Goal: Task Accomplishment & Management: Manage account settings

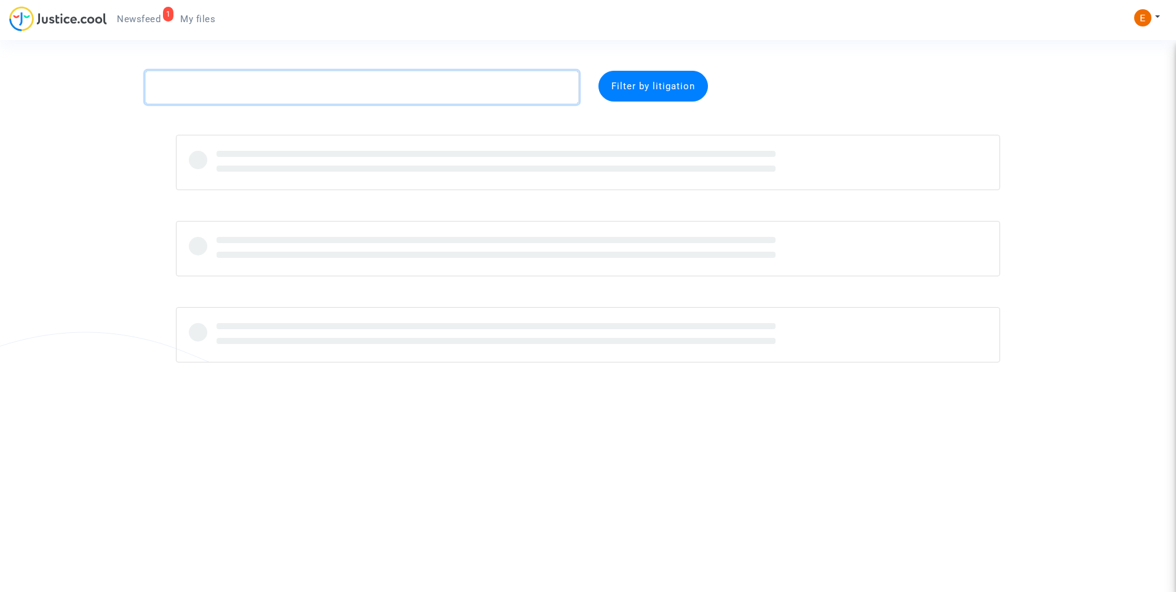
paste textarea "Noel"
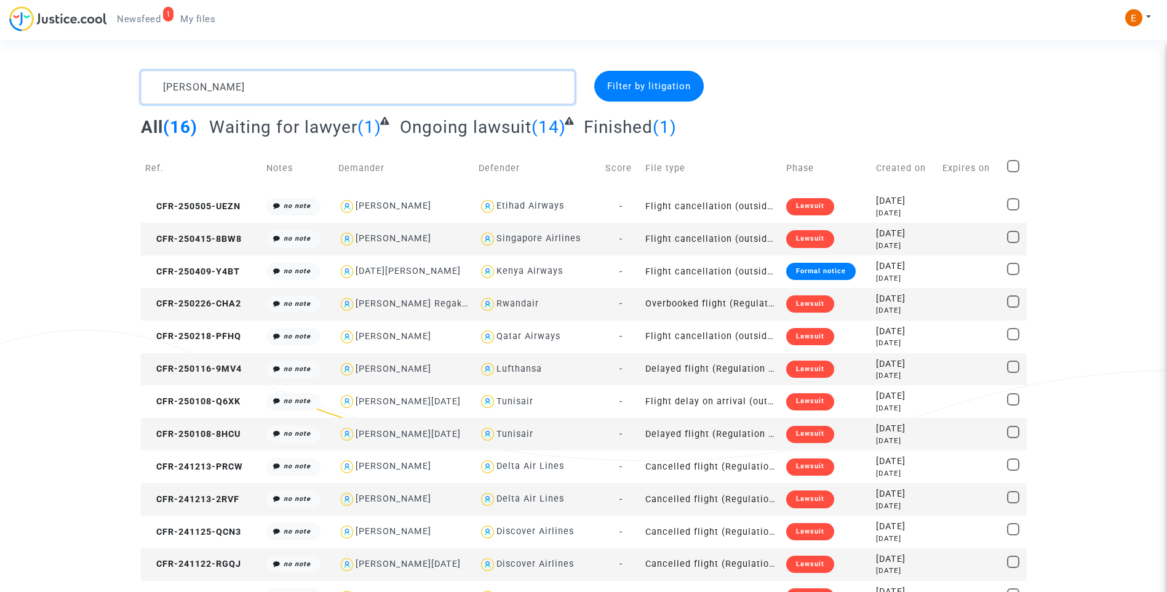
click at [179, 89] on textarea at bounding box center [358, 87] width 434 height 33
paste textarea "Ledoux"
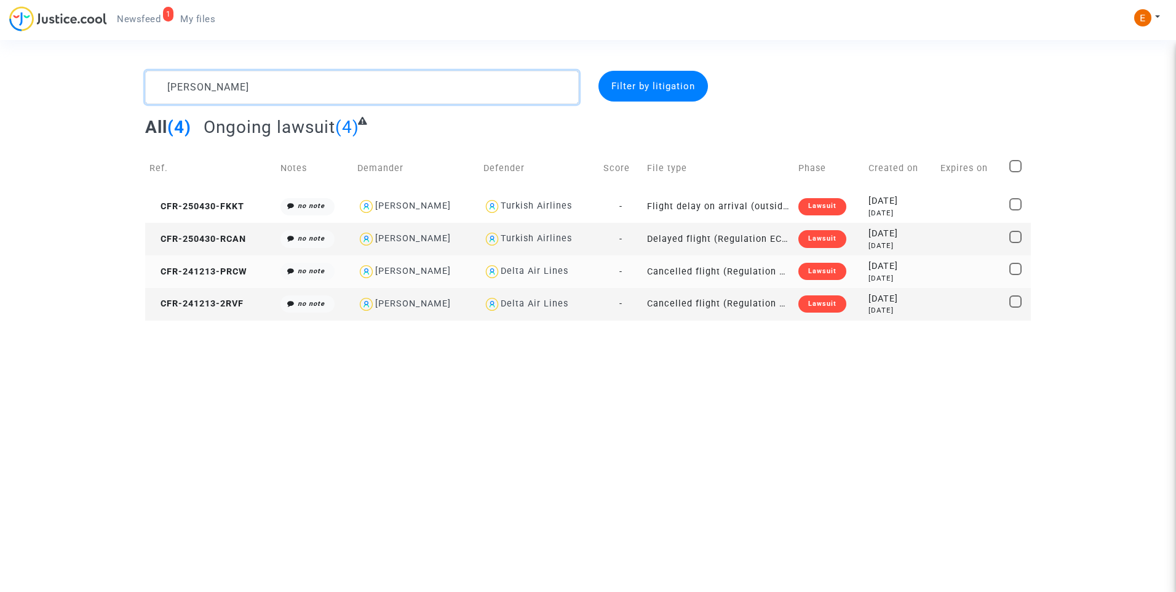
type textarea "Ledoux"
click at [819, 270] on div "Lawsuit" at bounding box center [823, 271] width 48 height 17
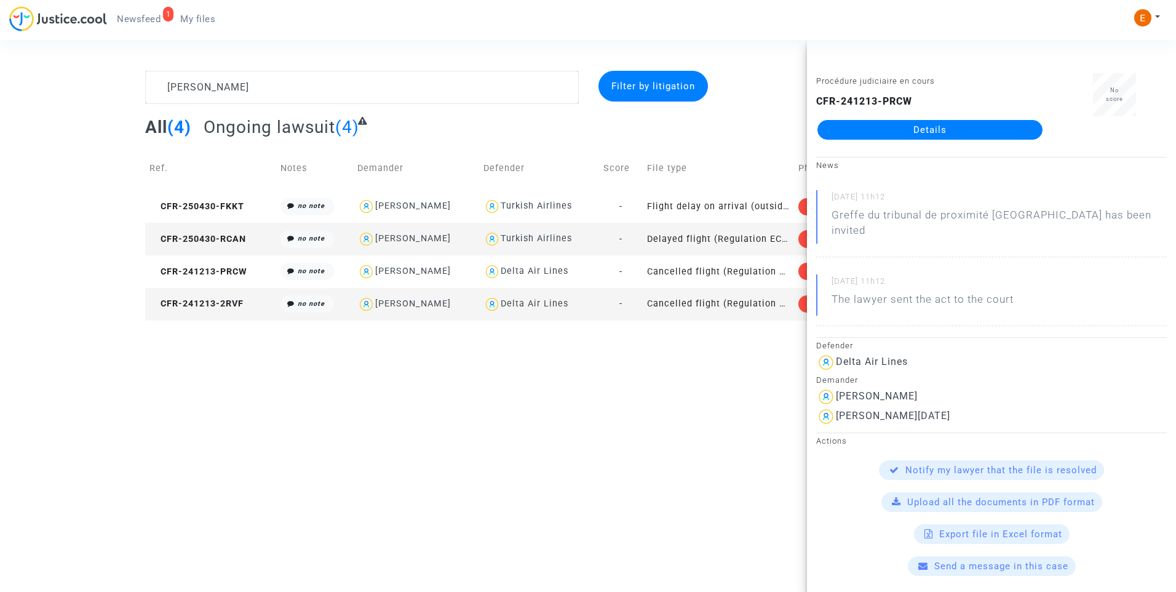
click at [682, 321] on html "1 Newsfeed My files My profile Settings Log out Ledoux Filter by litigation All…" at bounding box center [588, 160] width 1176 height 321
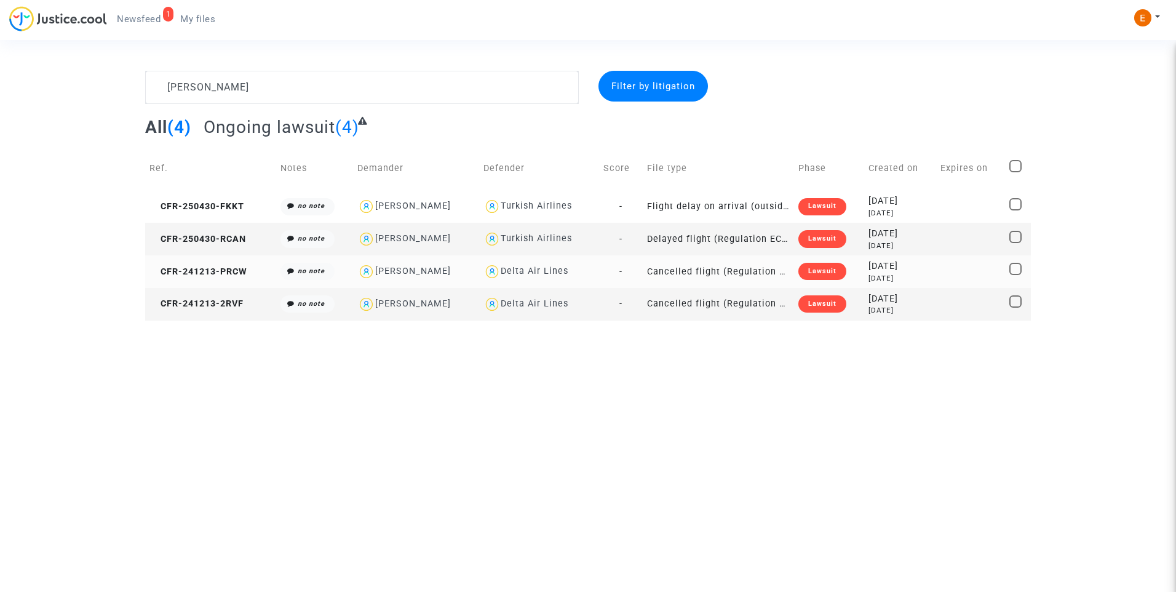
click at [826, 271] on div "Lawsuit" at bounding box center [823, 271] width 48 height 17
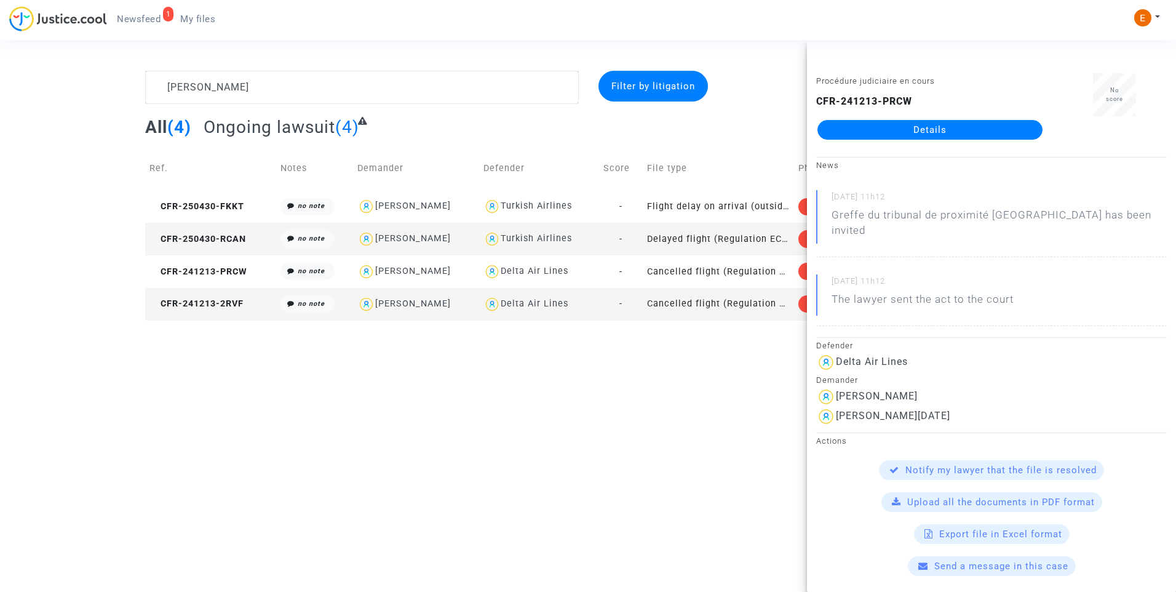
click at [944, 126] on link "Details" at bounding box center [930, 130] width 225 height 20
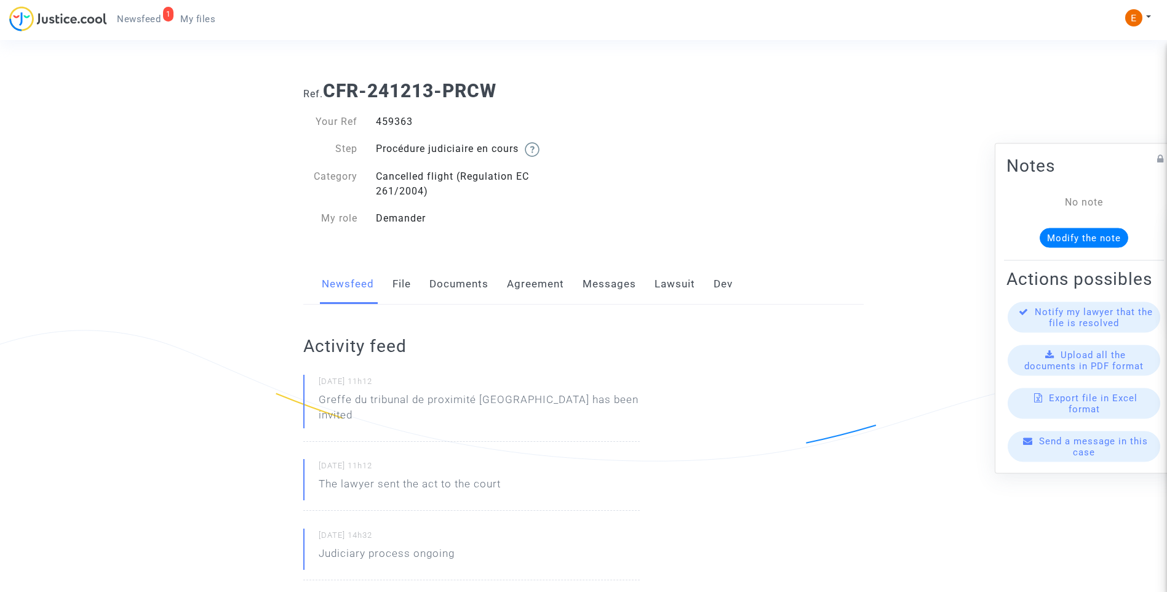
click at [628, 285] on link "Messages" at bounding box center [610, 284] width 54 height 41
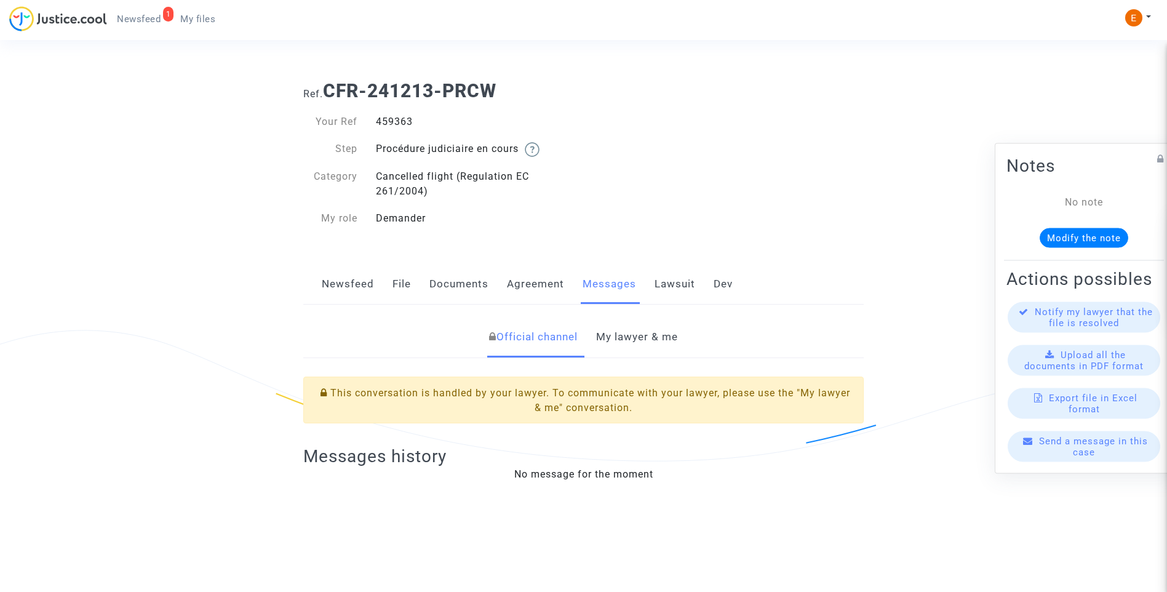
click at [616, 336] on link "My lawyer & me" at bounding box center [637, 337] width 82 height 41
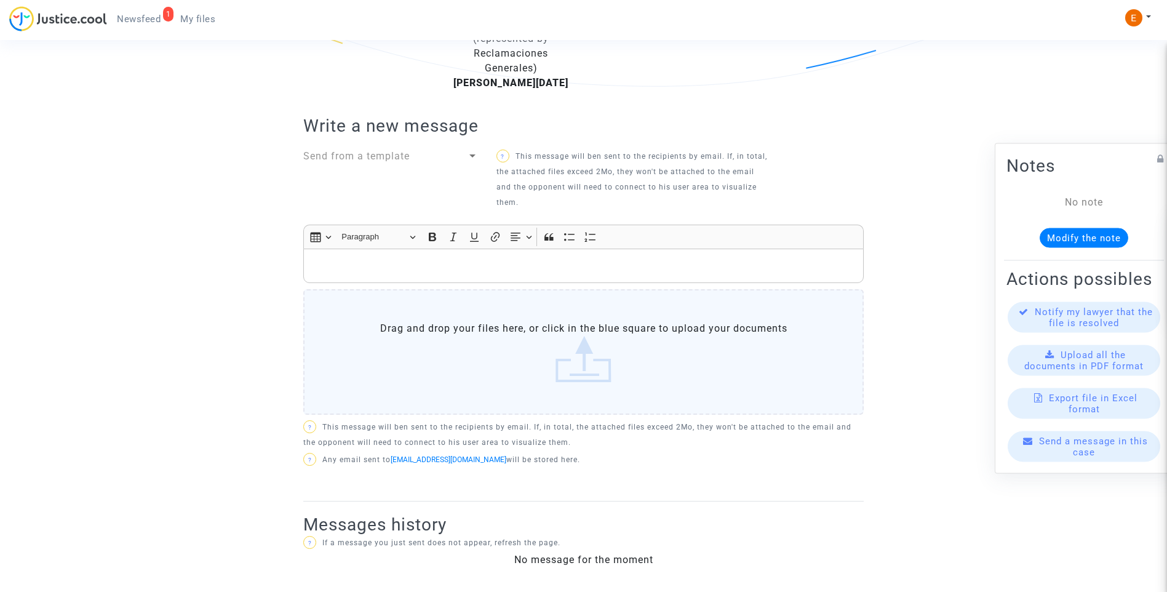
scroll to position [313, 0]
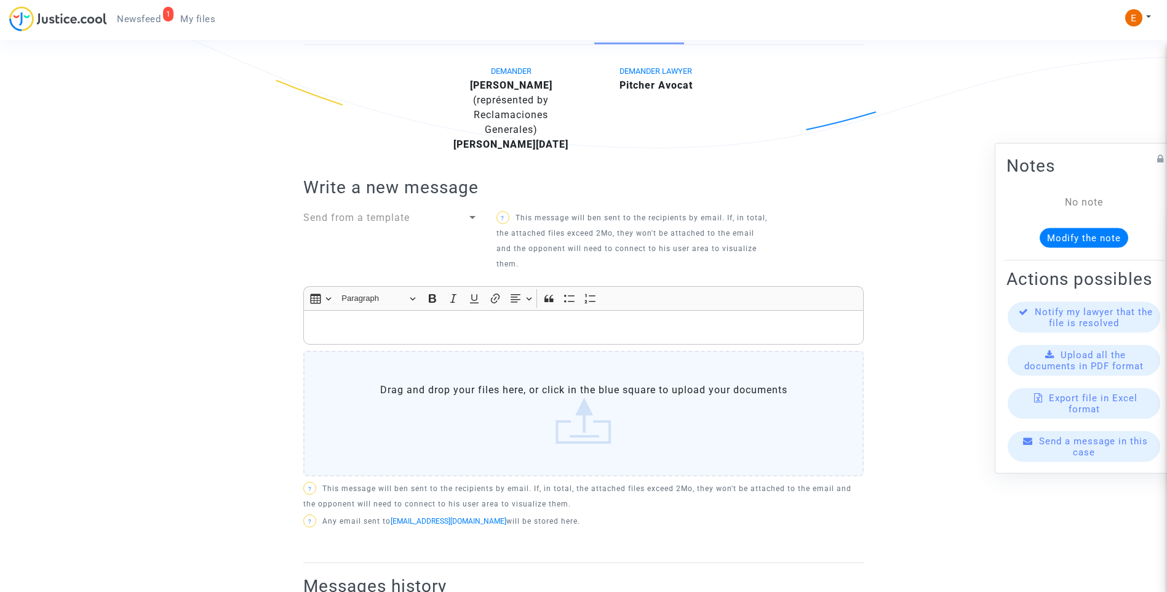
click at [565, 317] on div "Rich Text Editor, main" at bounding box center [583, 327] width 560 height 34
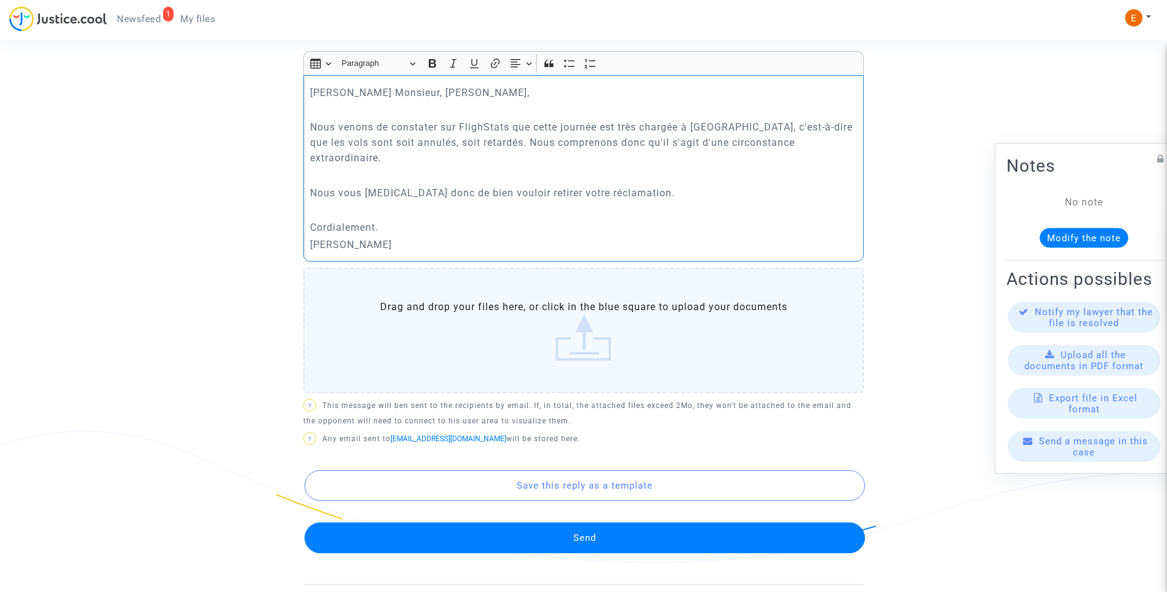
scroll to position [559, 0]
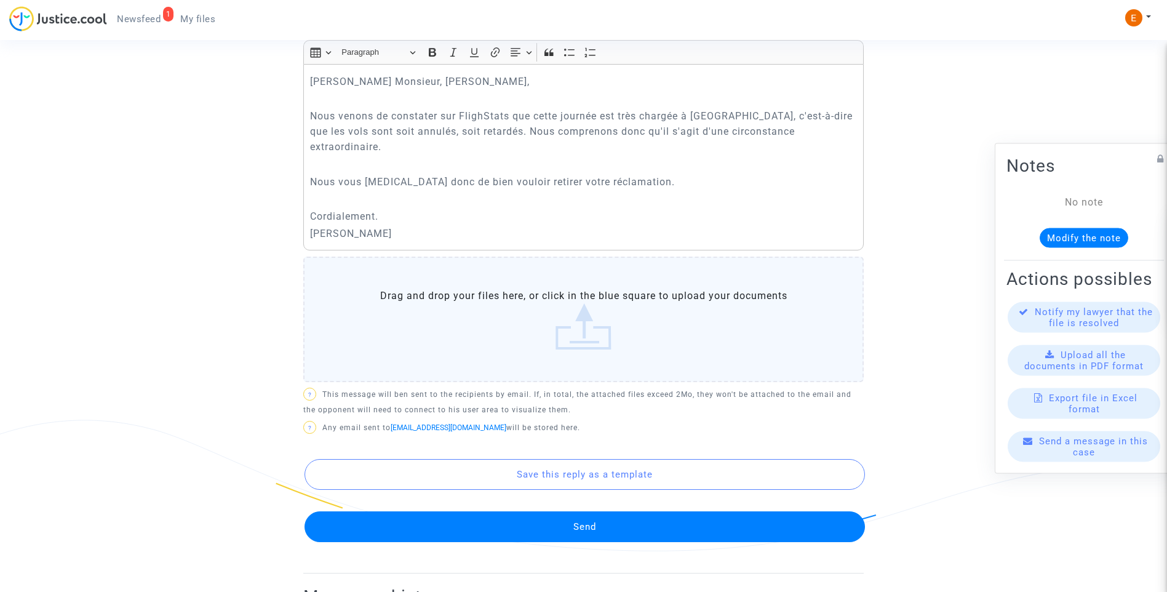
click at [595, 511] on button "Send" at bounding box center [585, 526] width 560 height 31
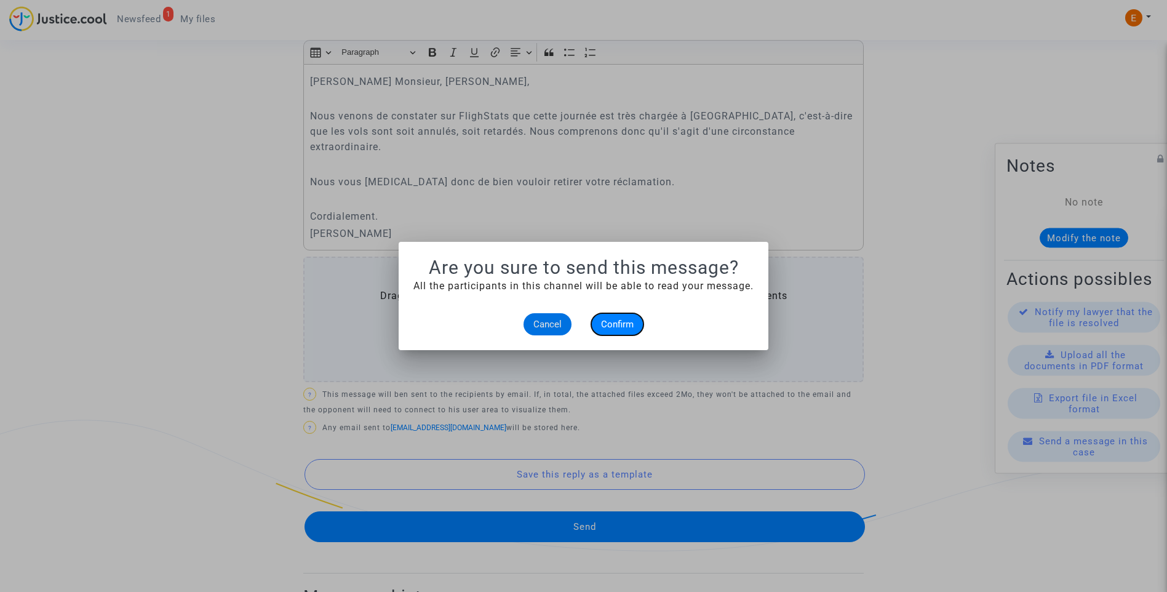
click at [613, 324] on span "Confirm" at bounding box center [617, 324] width 33 height 11
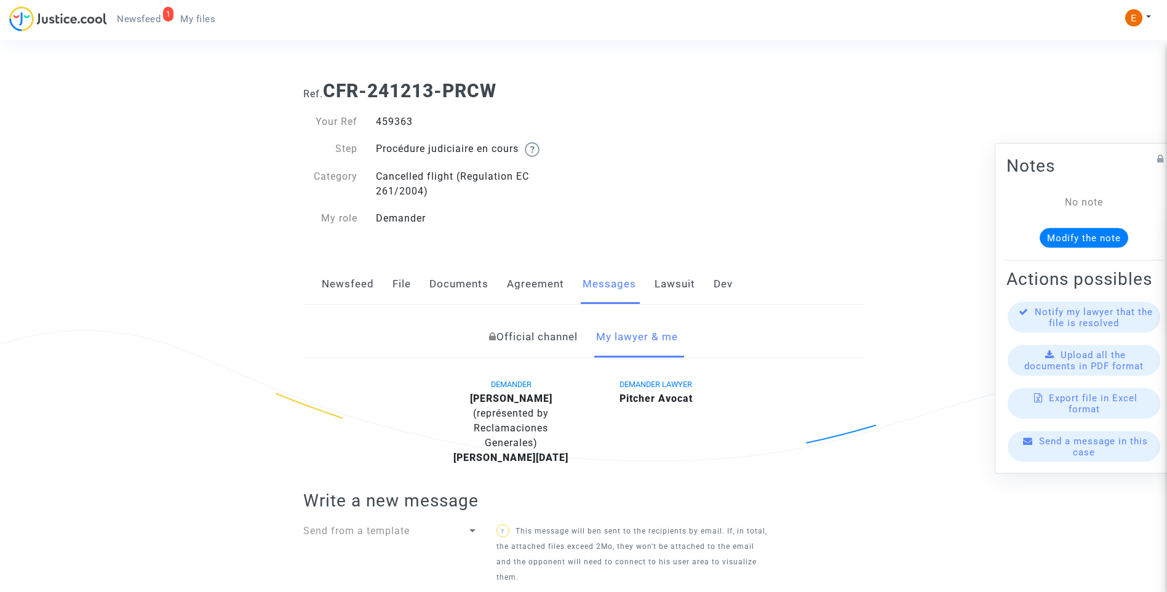
scroll to position [559, 0]
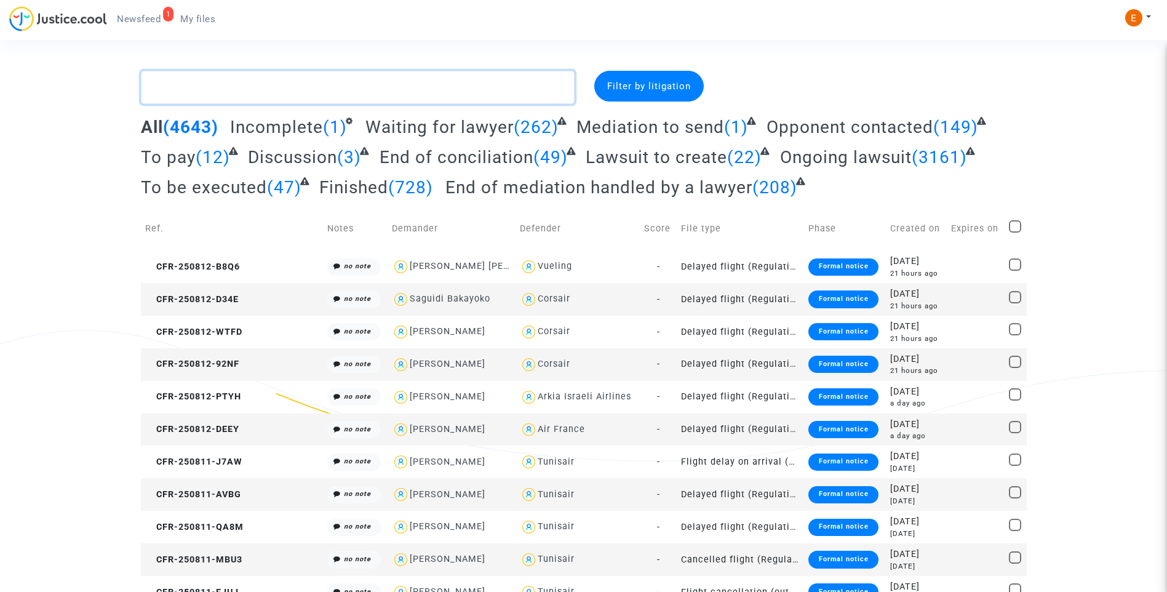
paste textarea "Kamayou Happi"
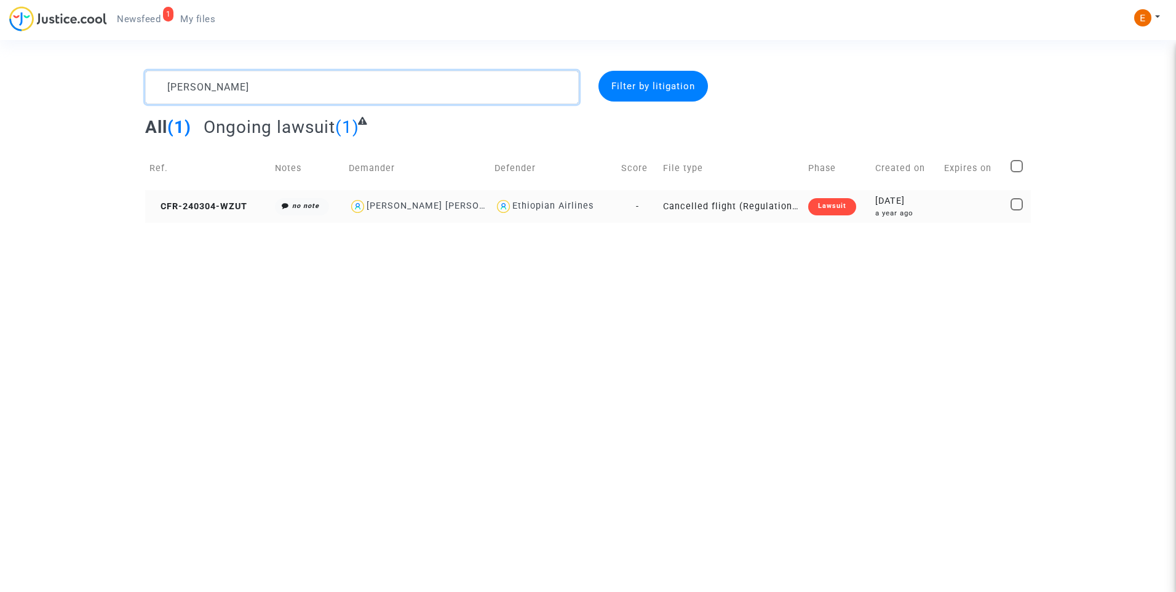
type textarea "Kamayou Happi"
drag, startPoint x: 831, startPoint y: 202, endPoint x: 901, endPoint y: 225, distance: 74.5
click at [831, 201] on div "Lawsuit" at bounding box center [832, 206] width 48 height 17
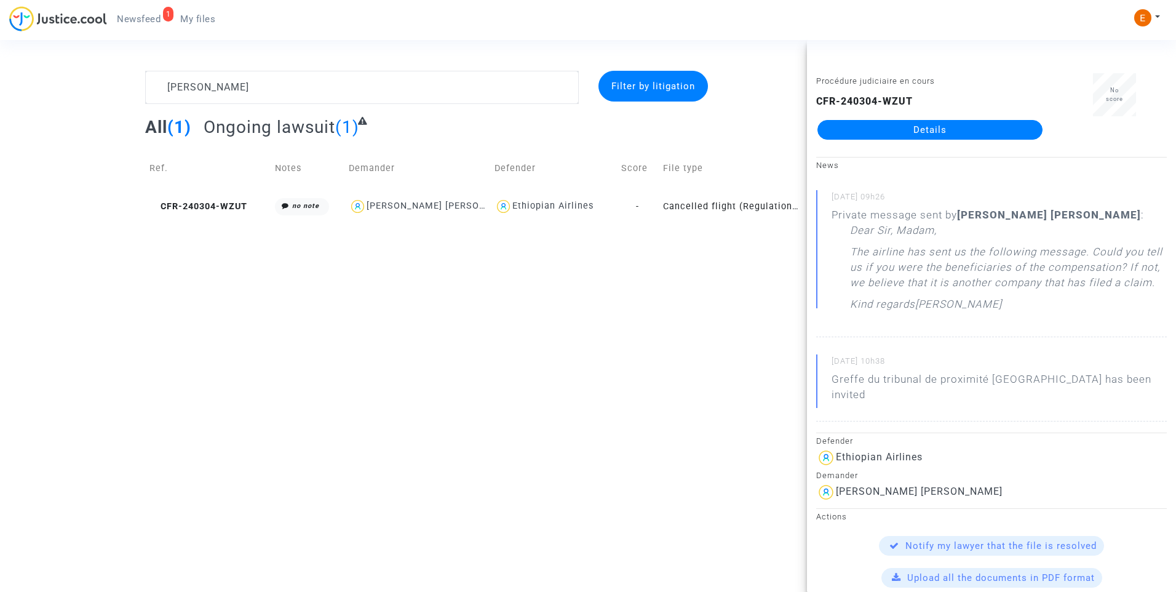
drag, startPoint x: 925, startPoint y: 136, endPoint x: 964, endPoint y: 136, distance: 38.8
click at [925, 136] on link "Details" at bounding box center [930, 130] width 225 height 20
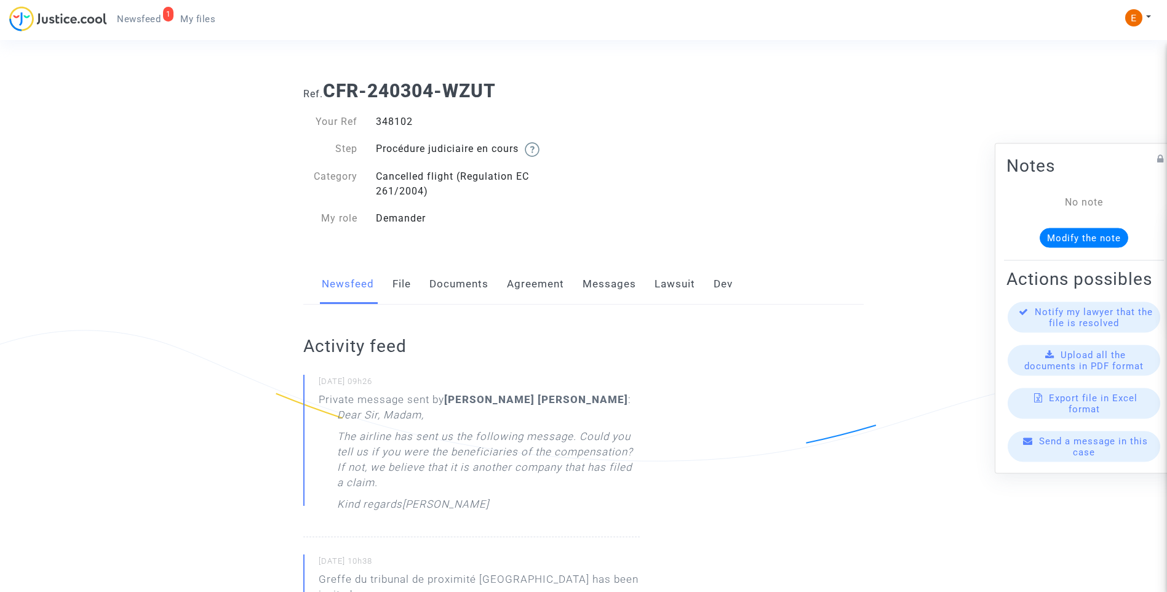
click at [626, 286] on link "Messages" at bounding box center [610, 284] width 54 height 41
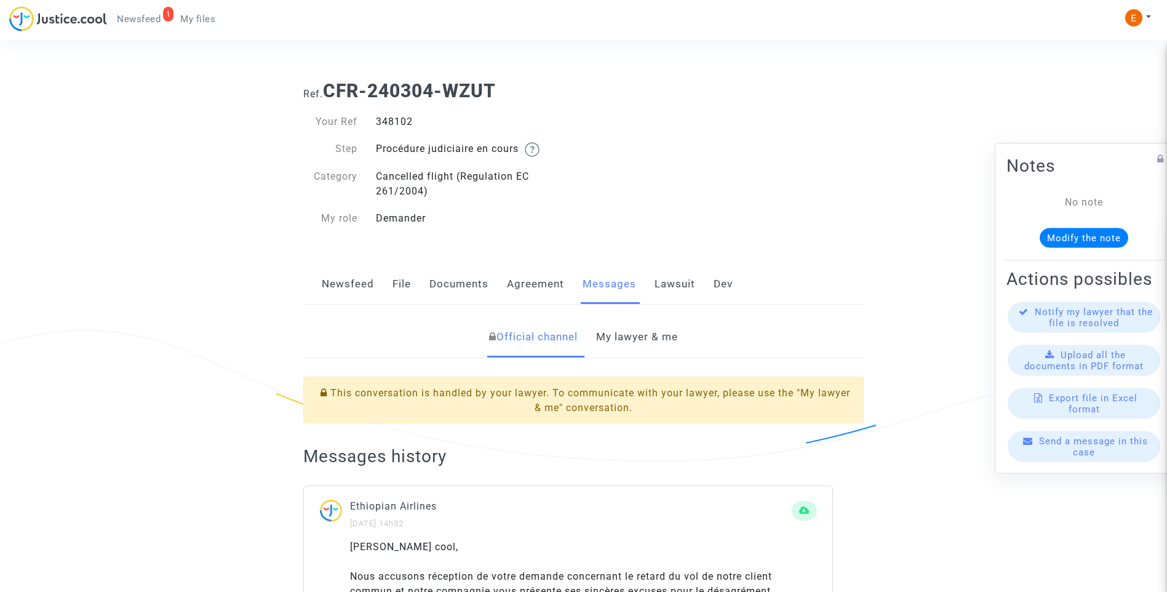
click at [629, 338] on link "My lawyer & me" at bounding box center [637, 337] width 82 height 41
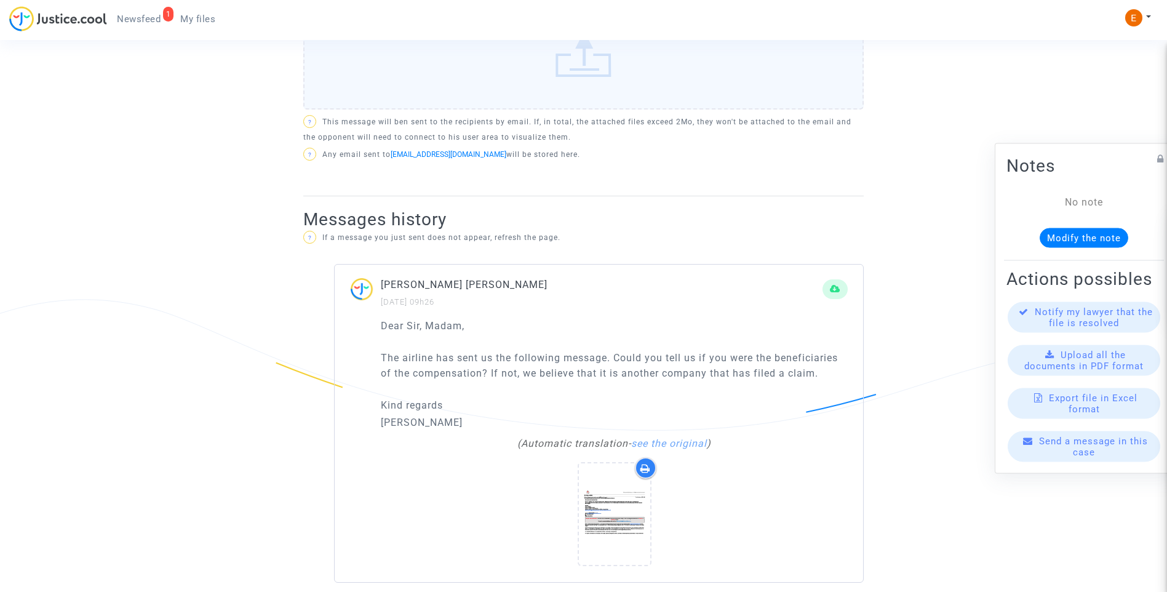
scroll to position [680, 0]
click at [624, 503] on icon at bounding box center [614, 513] width 40 height 39
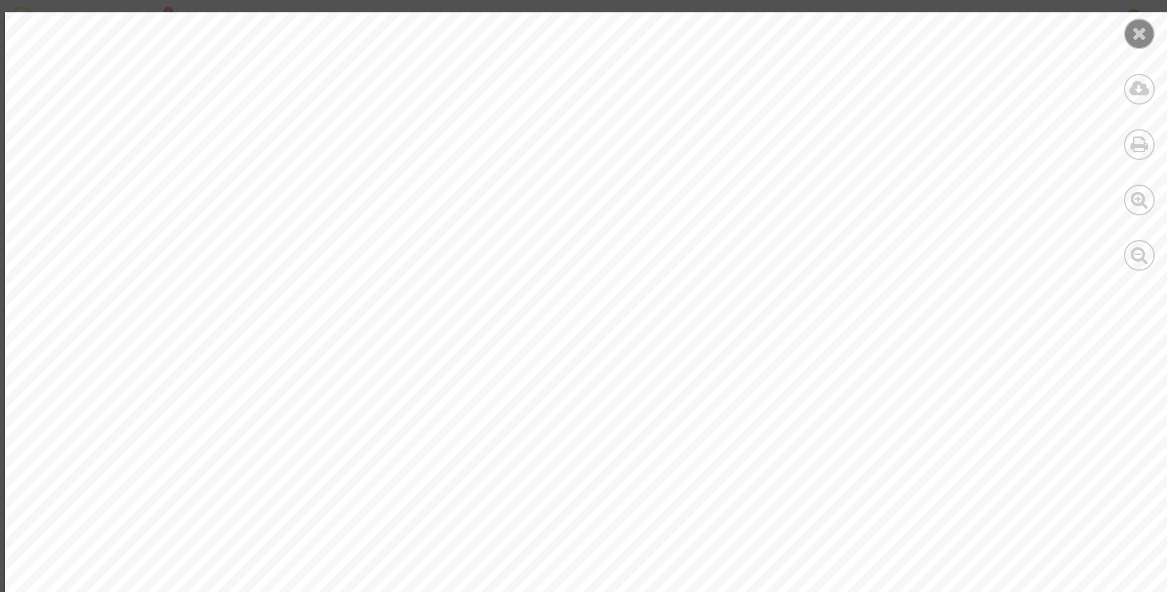
click at [1138, 37] on icon at bounding box center [1139, 33] width 15 height 18
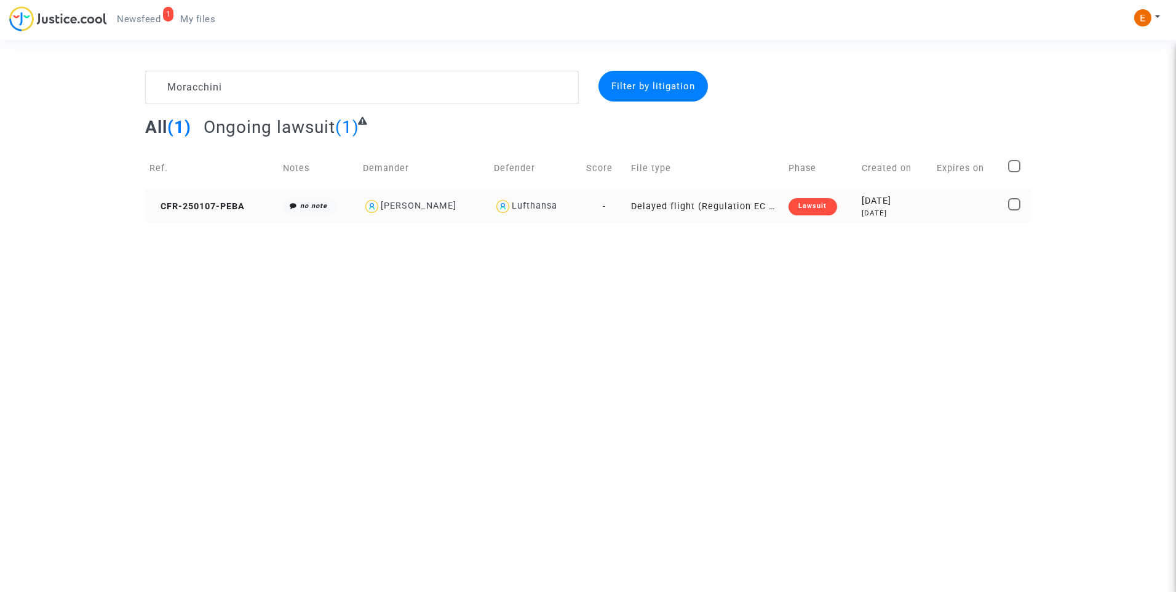
type textarea "Moracchini"
click at [826, 207] on div "Lawsuit" at bounding box center [813, 206] width 48 height 17
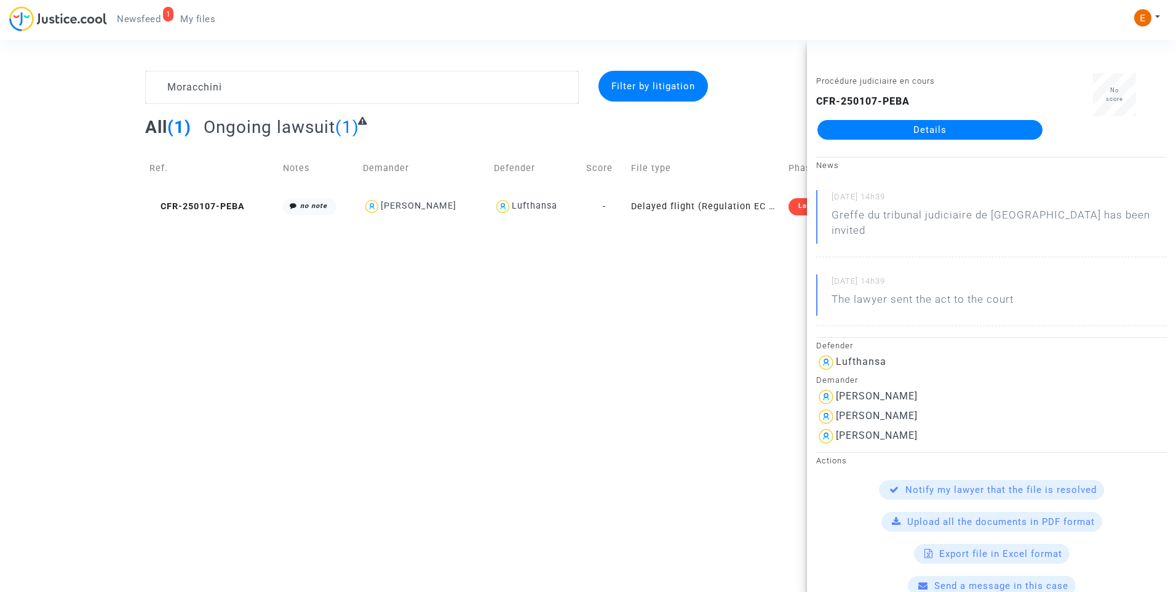
click at [930, 128] on link "Details" at bounding box center [930, 130] width 225 height 20
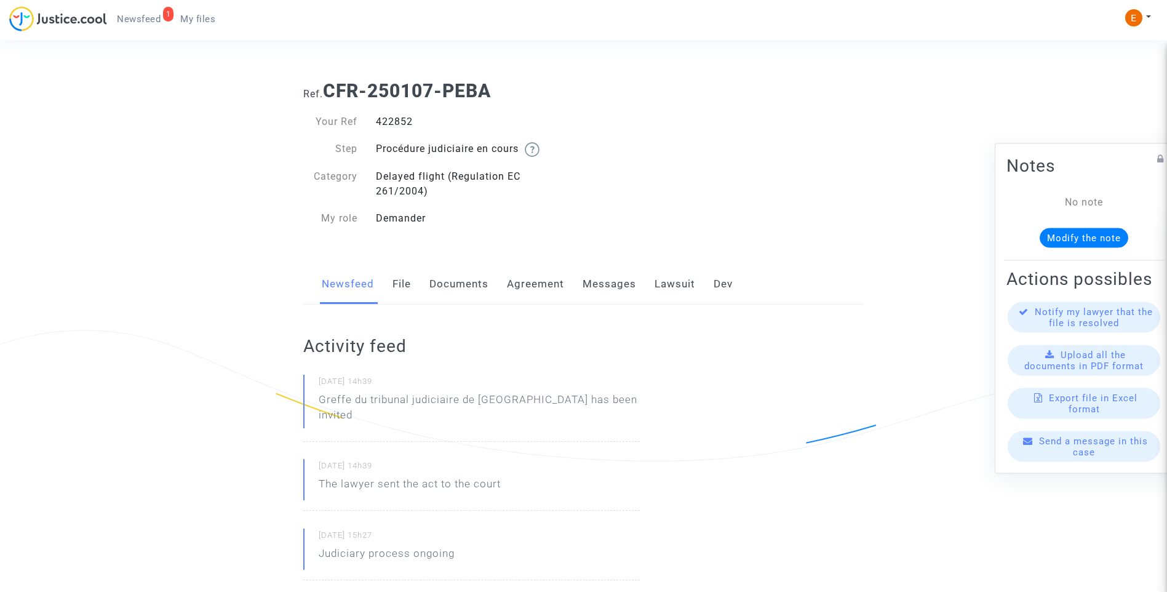
click at [404, 289] on link "File" at bounding box center [402, 284] width 18 height 41
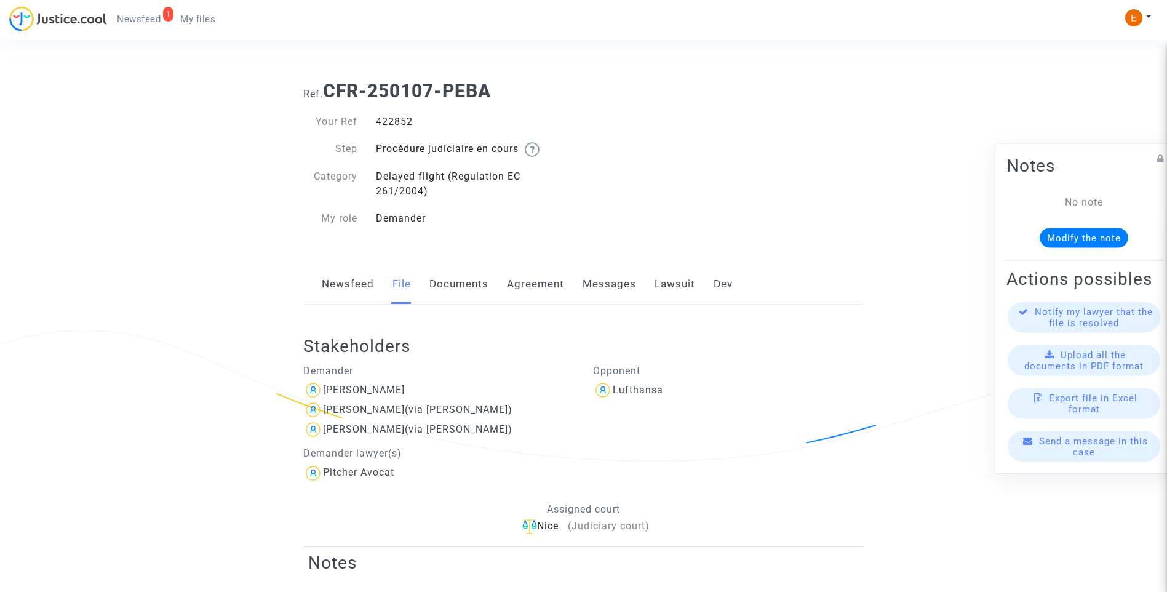
click at [677, 293] on link "Lawsuit" at bounding box center [675, 284] width 41 height 41
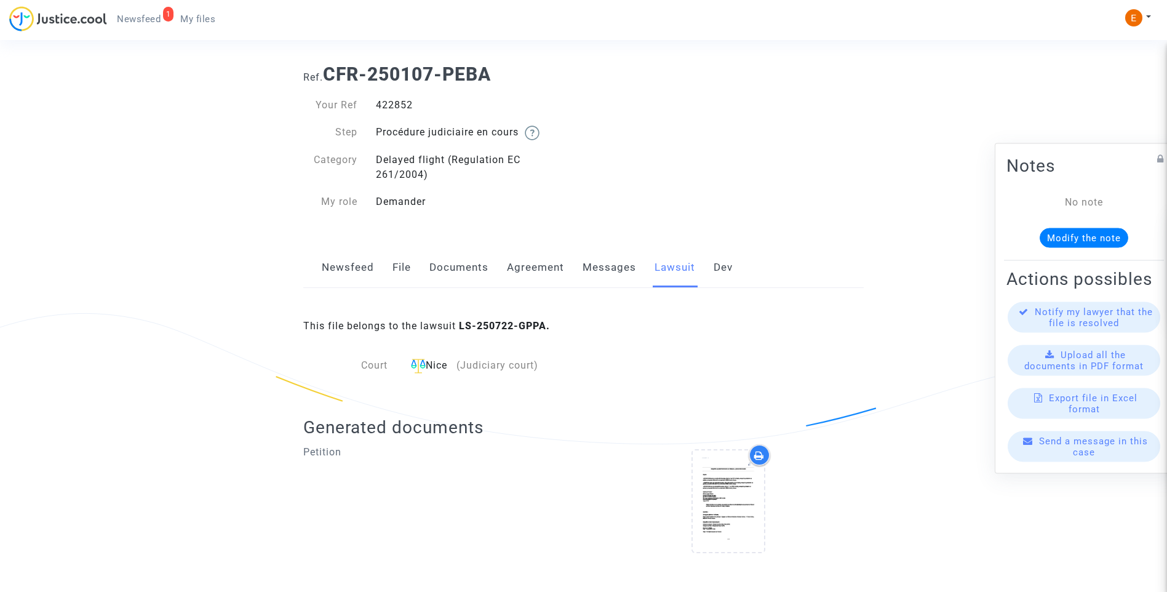
scroll to position [25, 0]
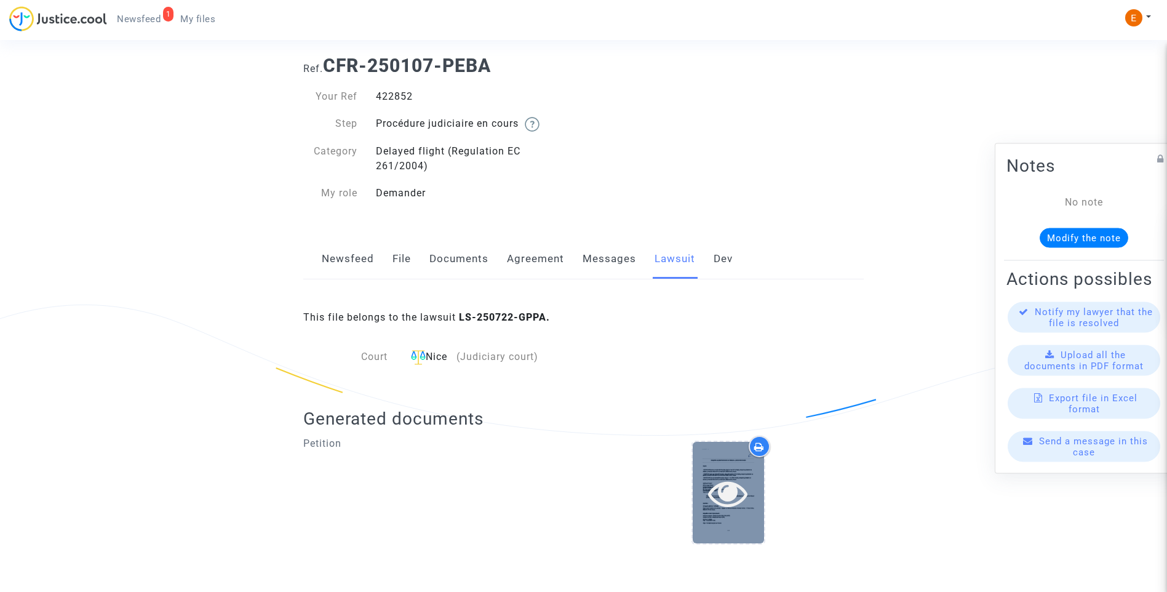
click at [735, 497] on icon at bounding box center [728, 492] width 40 height 39
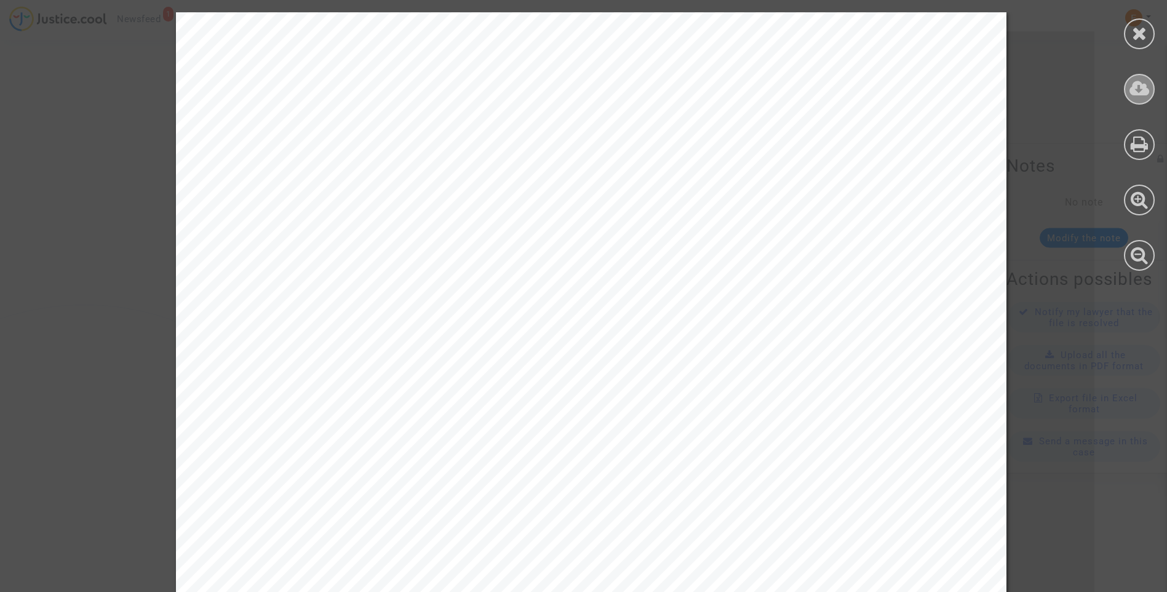
click at [1146, 92] on icon at bounding box center [1140, 88] width 20 height 18
click at [1144, 36] on icon at bounding box center [1139, 33] width 15 height 18
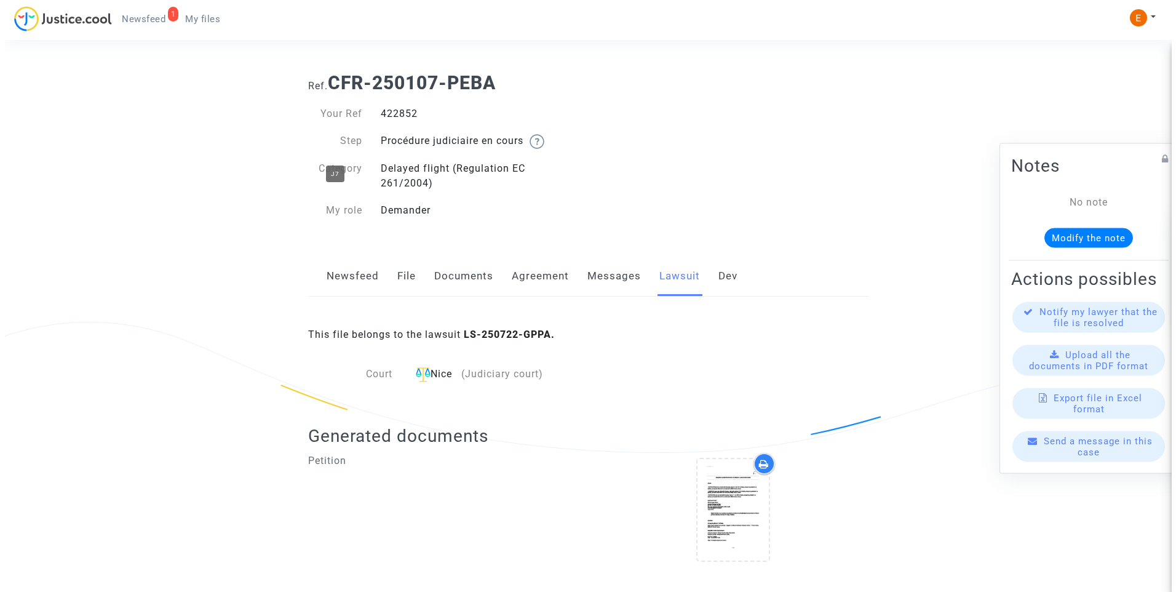
scroll to position [0, 0]
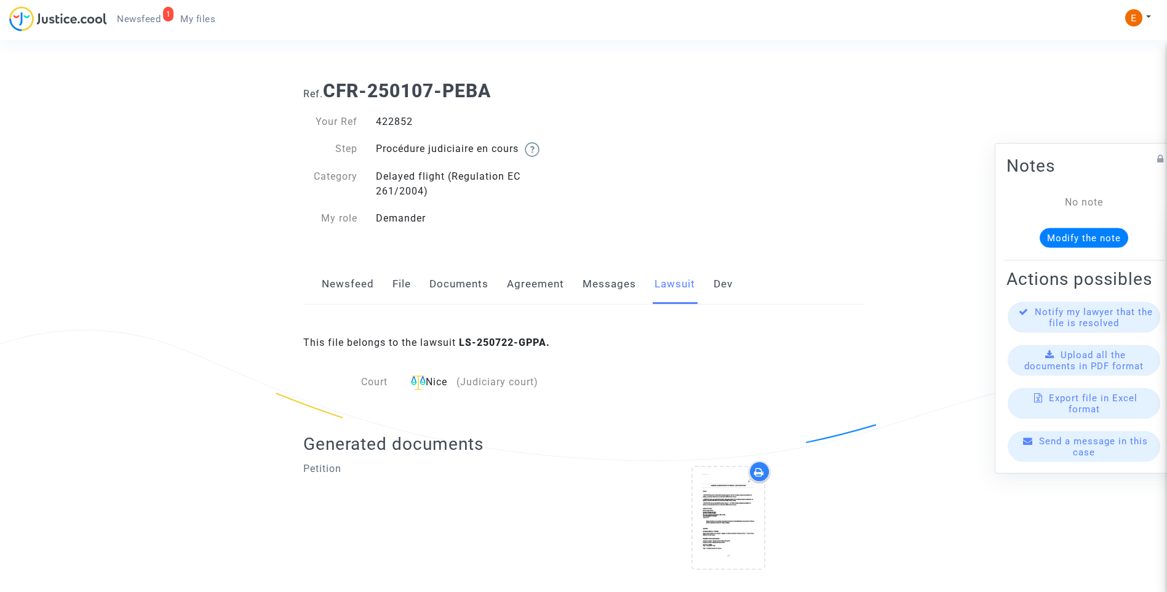
click at [193, 22] on span "My files" at bounding box center [197, 19] width 35 height 11
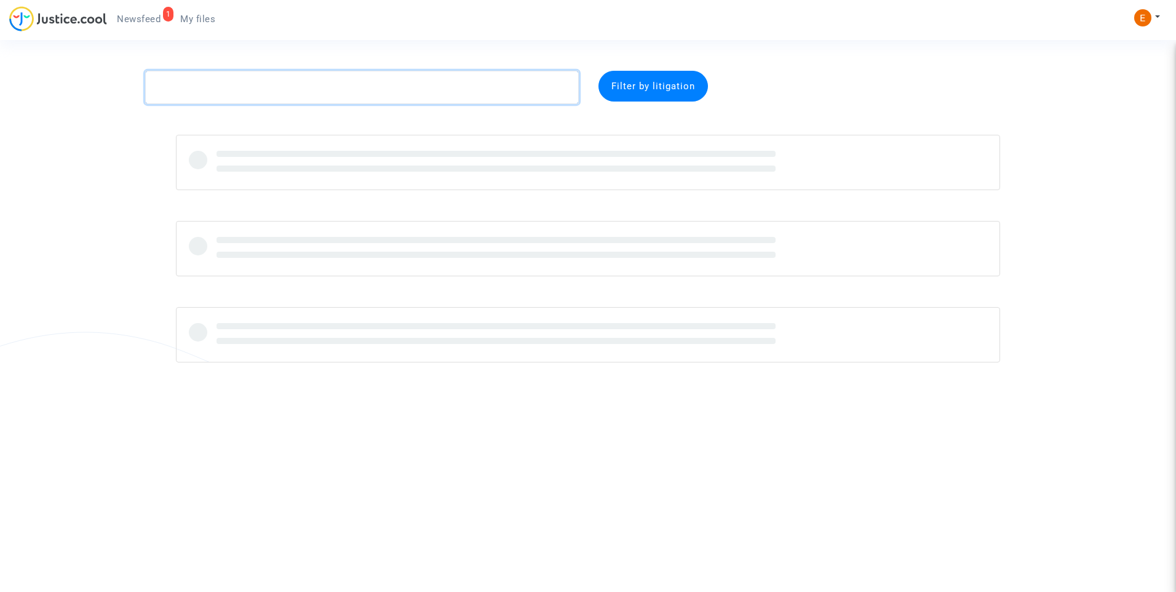
paste textarea "Lamnaouer"
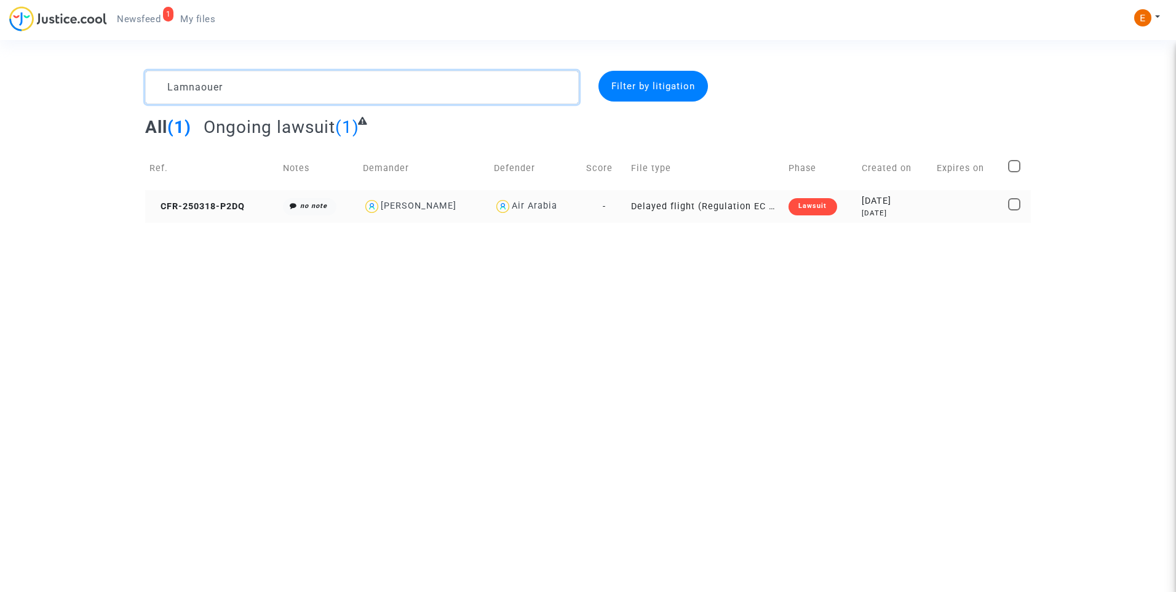
type textarea "Lamnaouer"
click at [808, 205] on div "Lawsuit" at bounding box center [813, 206] width 48 height 17
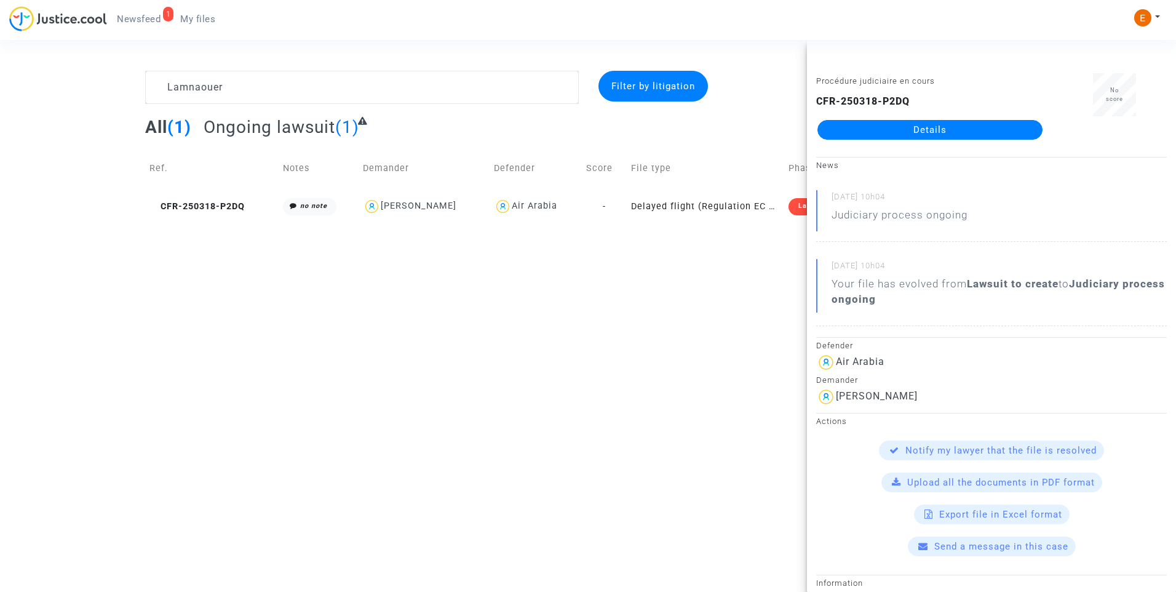
click at [920, 130] on link "Details" at bounding box center [930, 130] width 225 height 20
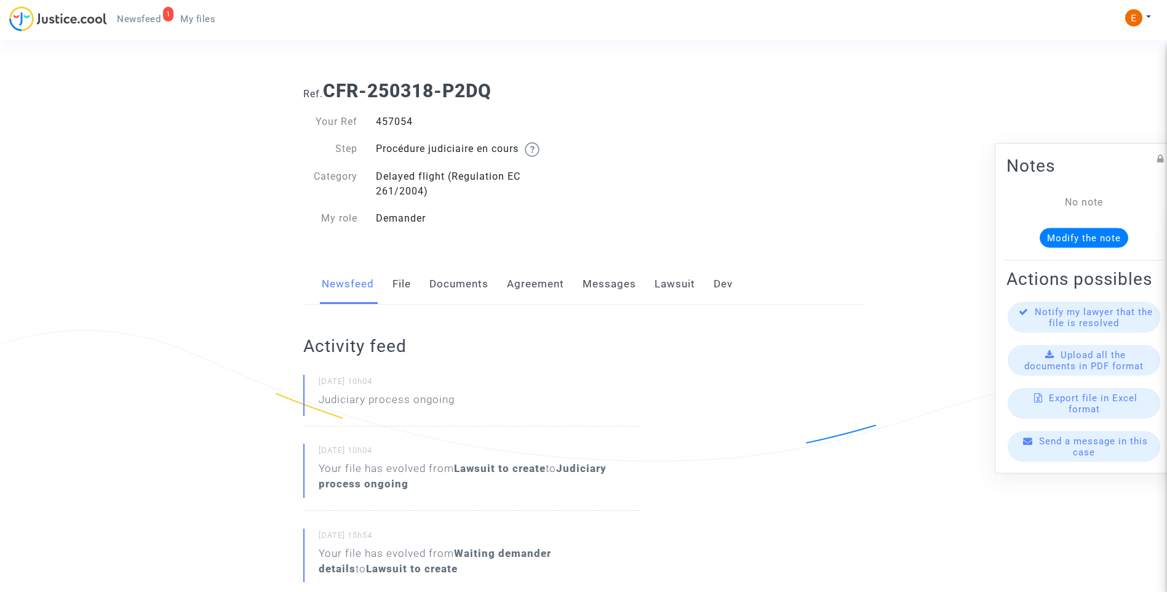
click at [675, 281] on link "Lawsuit" at bounding box center [675, 284] width 41 height 41
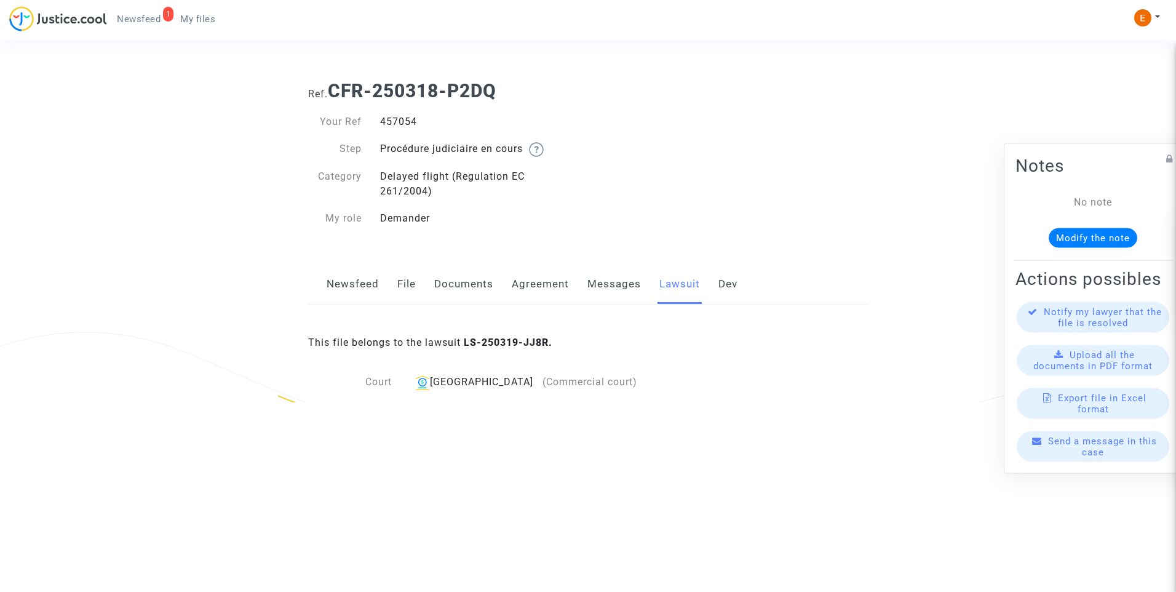
click at [631, 284] on link "Messages" at bounding box center [615, 284] width 54 height 41
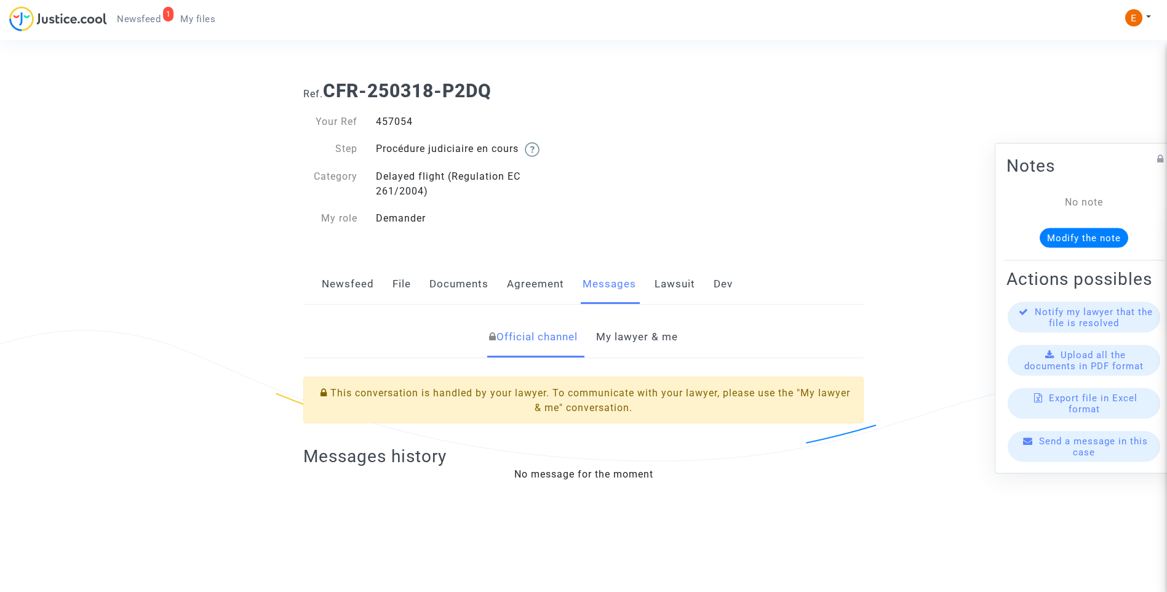
click at [676, 289] on link "Lawsuit" at bounding box center [675, 284] width 41 height 41
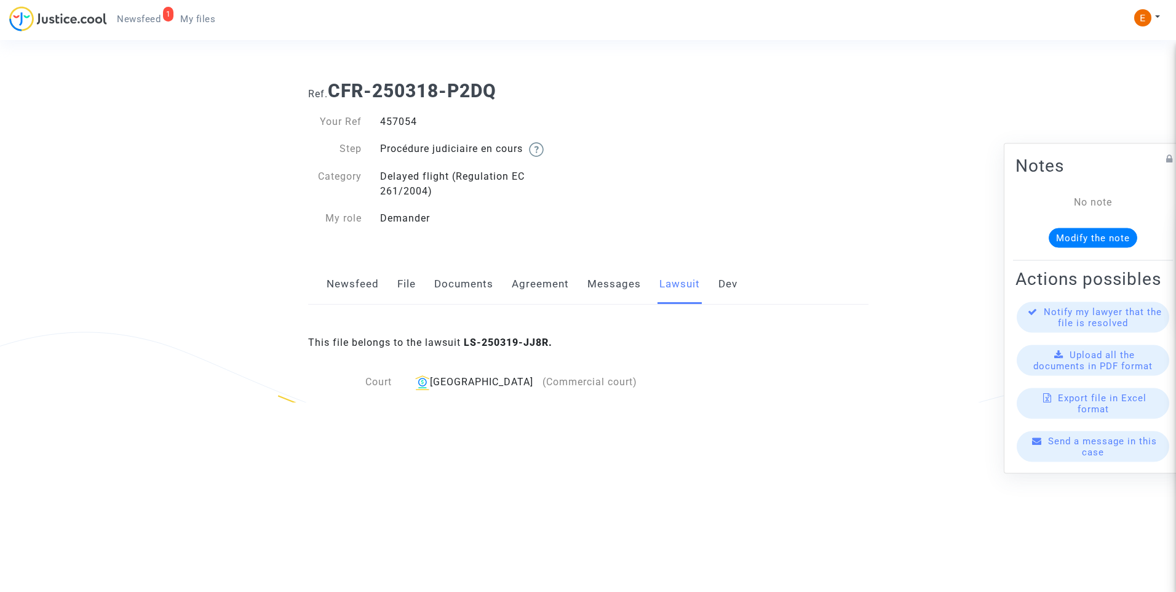
drag, startPoint x: 414, startPoint y: 285, endPoint x: 407, endPoint y: 286, distance: 7.4
click at [414, 285] on link "File" at bounding box center [406, 284] width 18 height 41
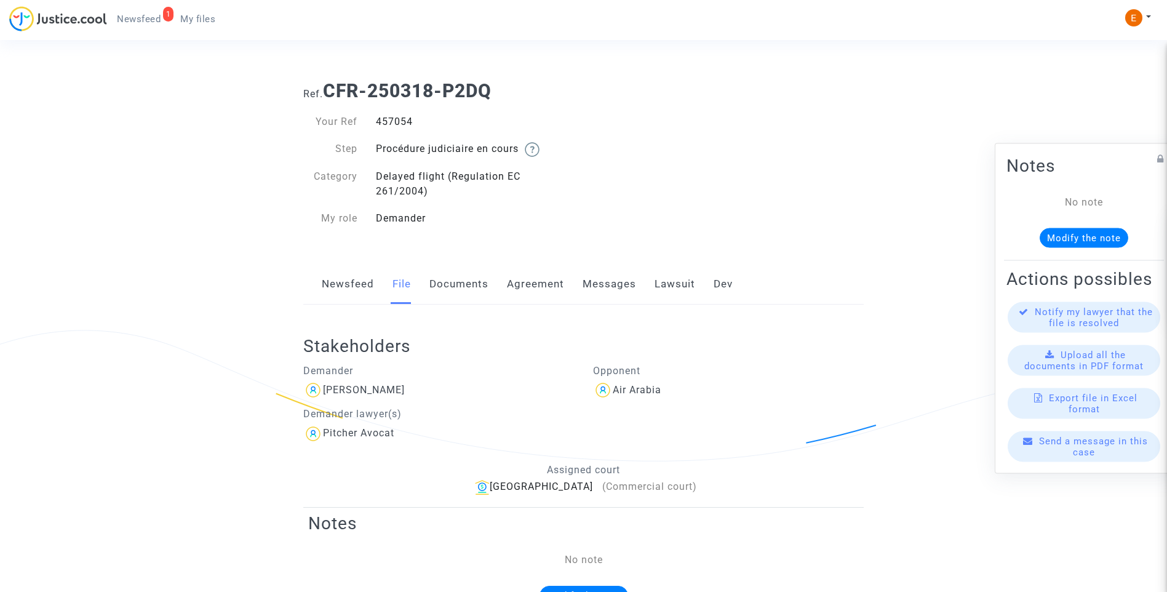
click at [345, 281] on link "Newsfeed" at bounding box center [348, 284] width 52 height 41
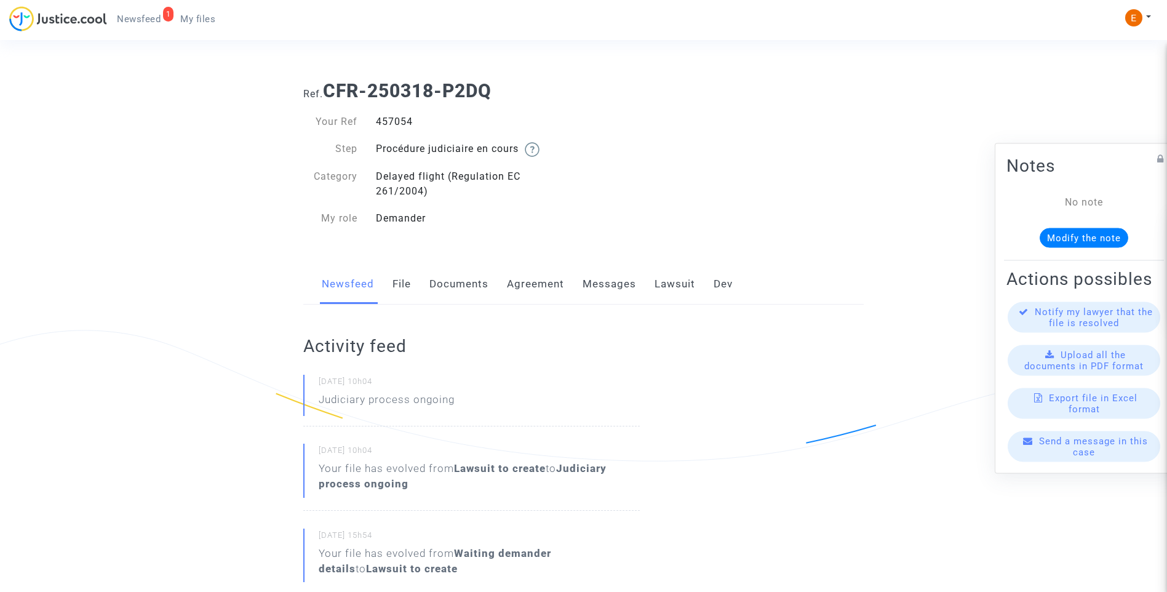
click at [613, 284] on link "Messages" at bounding box center [610, 284] width 54 height 41
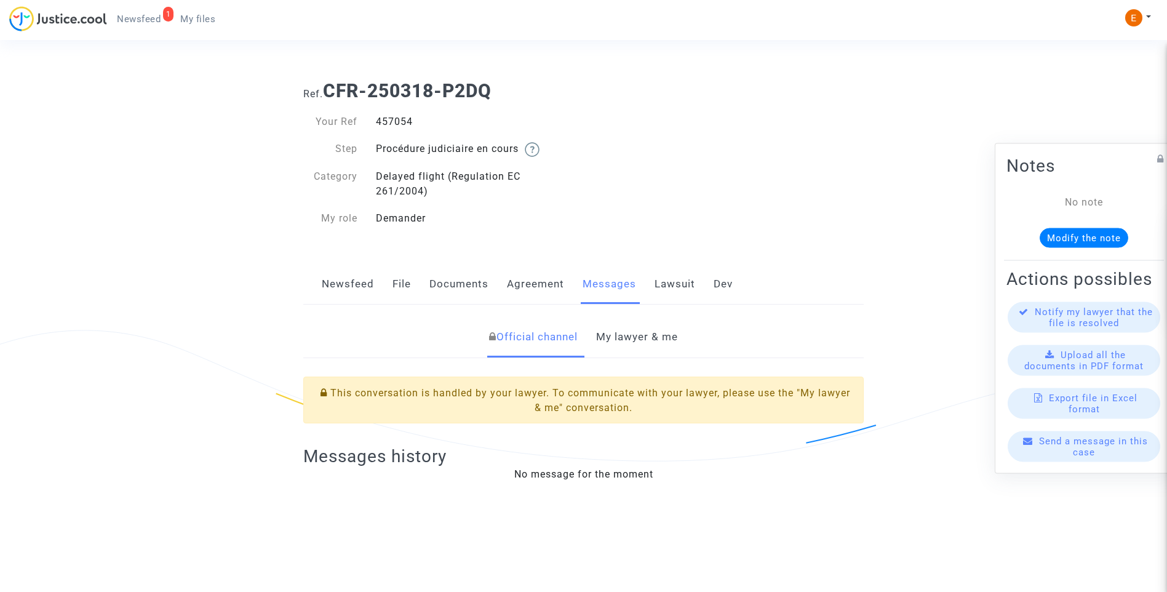
click at [341, 281] on link "Newsfeed" at bounding box center [348, 284] width 52 height 41
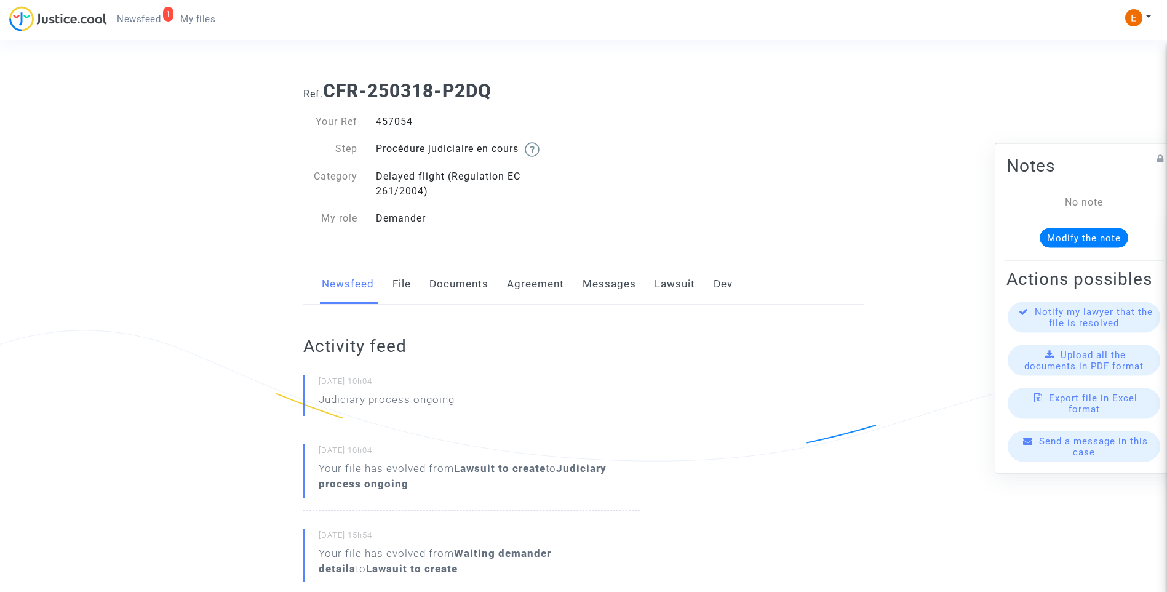
click at [664, 279] on link "Lawsuit" at bounding box center [675, 284] width 41 height 41
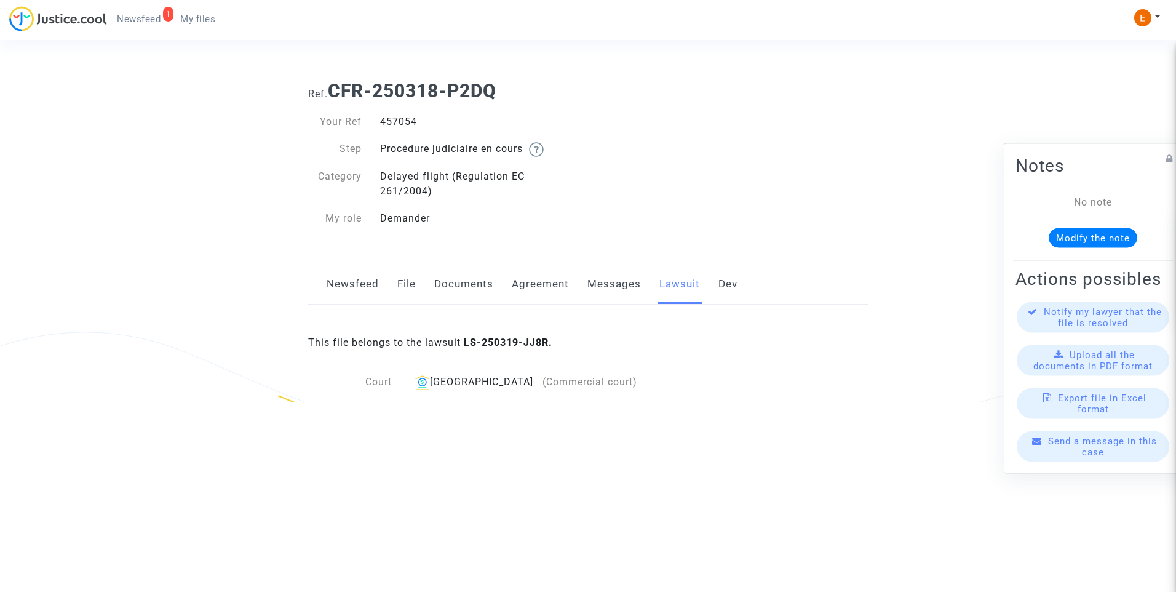
click at [724, 284] on link "Dev" at bounding box center [728, 284] width 19 height 41
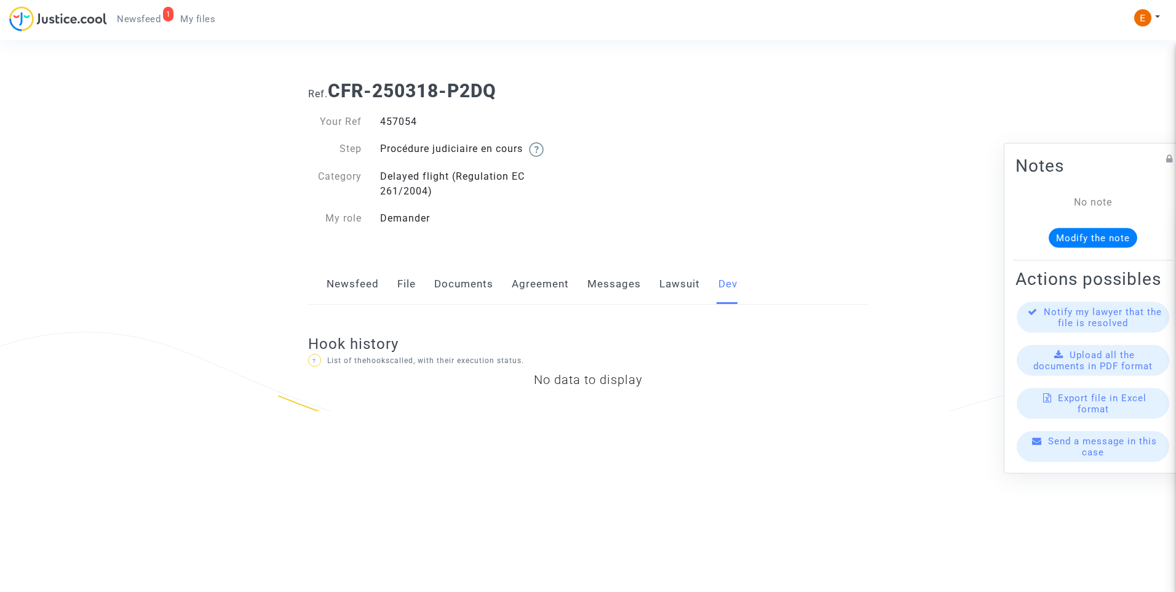
click at [640, 284] on div "Newsfeed File Documents Agreement Messages Lawsuit Dev" at bounding box center [588, 284] width 560 height 41
click at [621, 284] on link "Messages" at bounding box center [615, 284] width 54 height 41
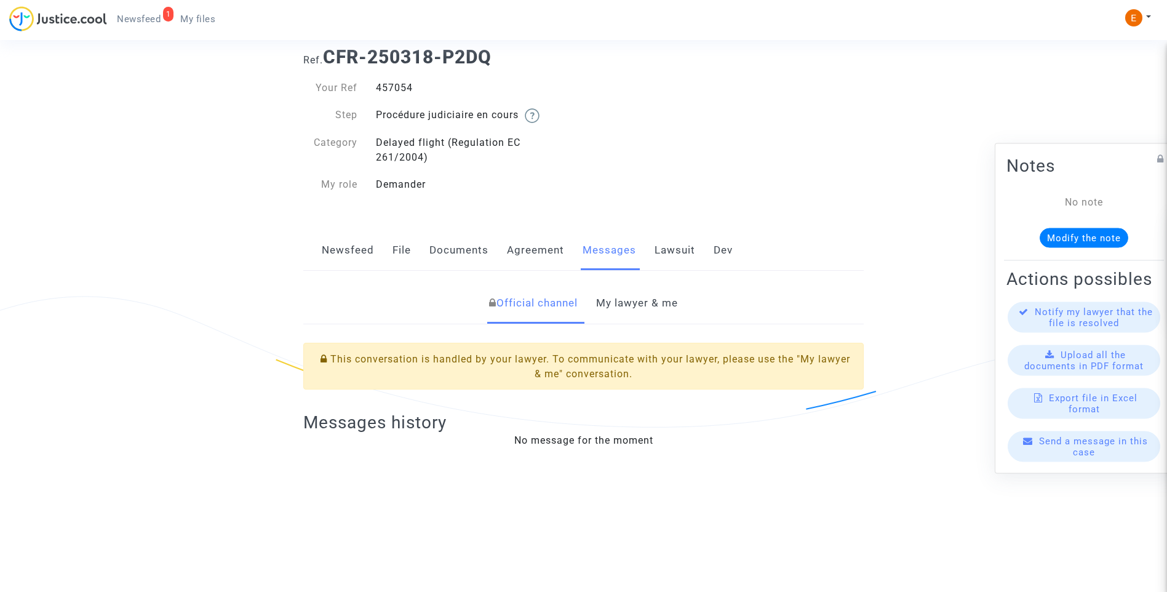
scroll to position [62, 0]
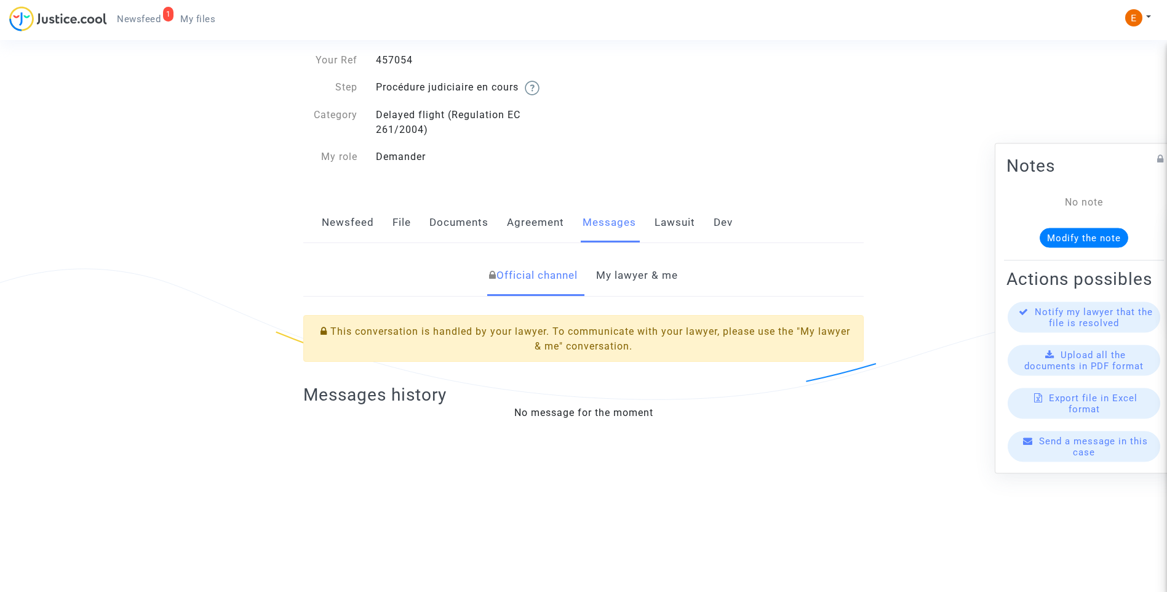
click at [500, 215] on div "Newsfeed File Documents Agreement Messages Lawsuit Dev" at bounding box center [583, 222] width 560 height 41
click at [529, 223] on link "Agreement" at bounding box center [535, 222] width 57 height 41
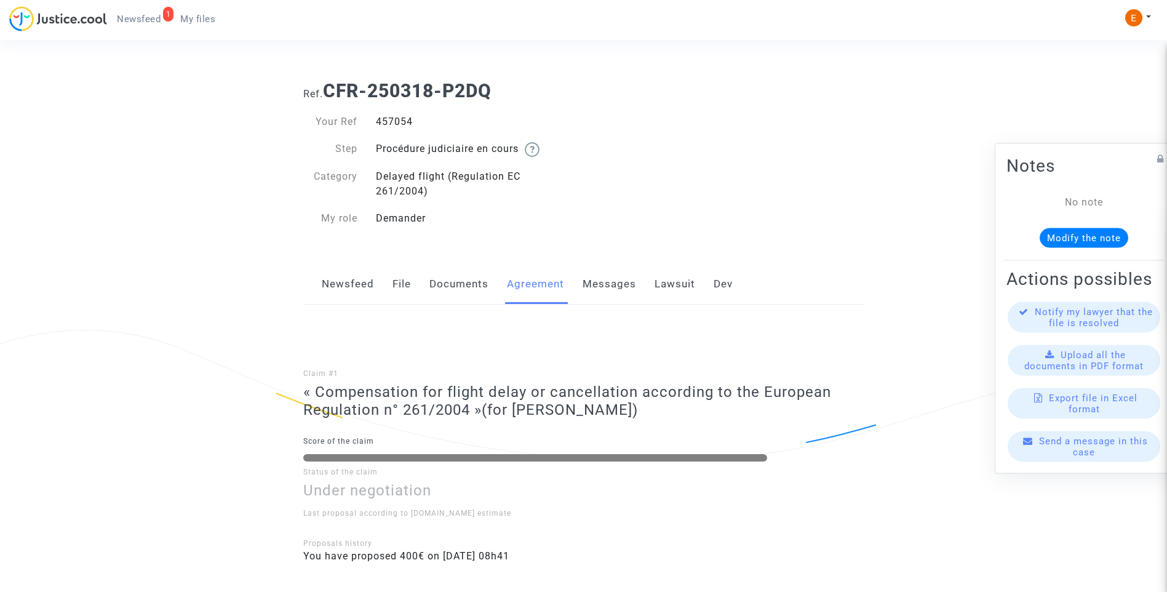
click at [365, 280] on link "Newsfeed" at bounding box center [348, 284] width 52 height 41
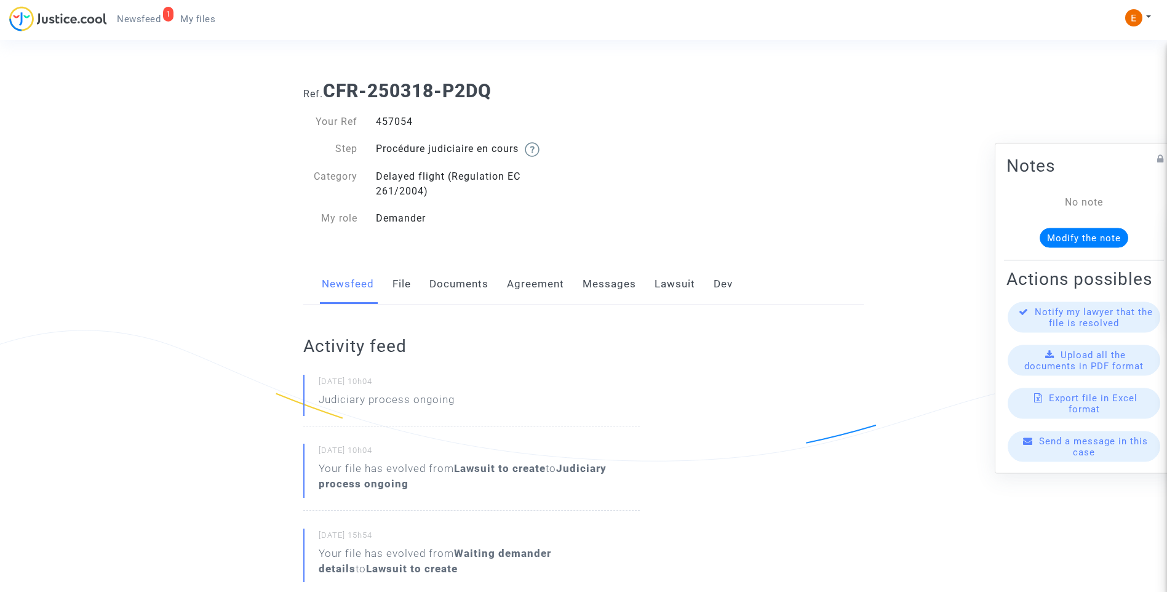
click at [685, 283] on link "Lawsuit" at bounding box center [675, 284] width 41 height 41
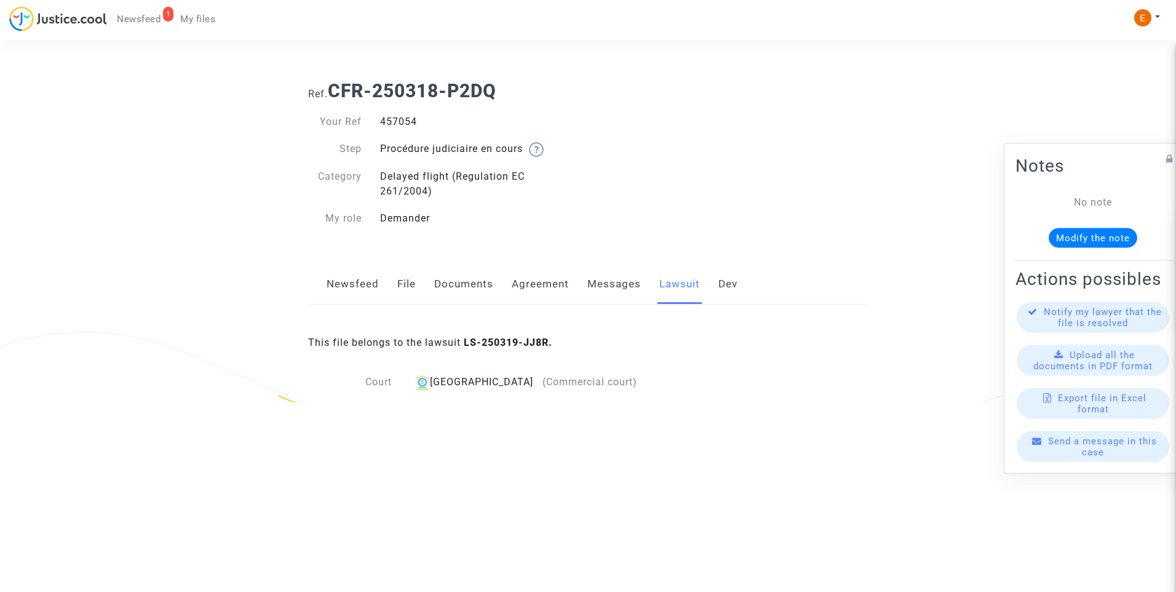
click at [605, 287] on link "Messages" at bounding box center [615, 284] width 54 height 41
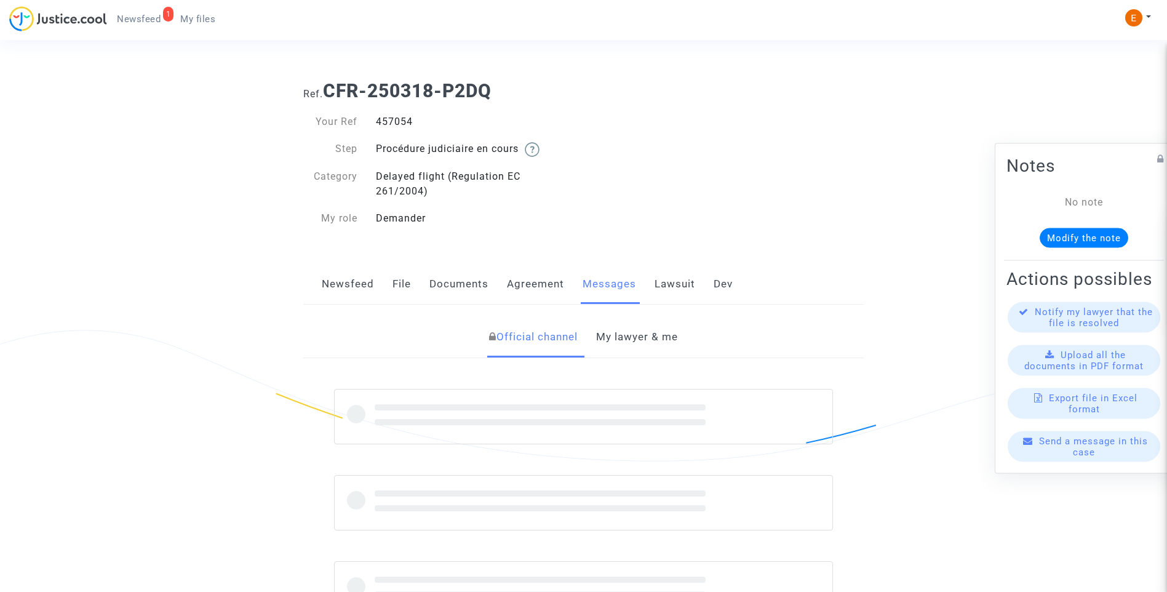
click at [638, 343] on link "My lawyer & me" at bounding box center [637, 337] width 82 height 41
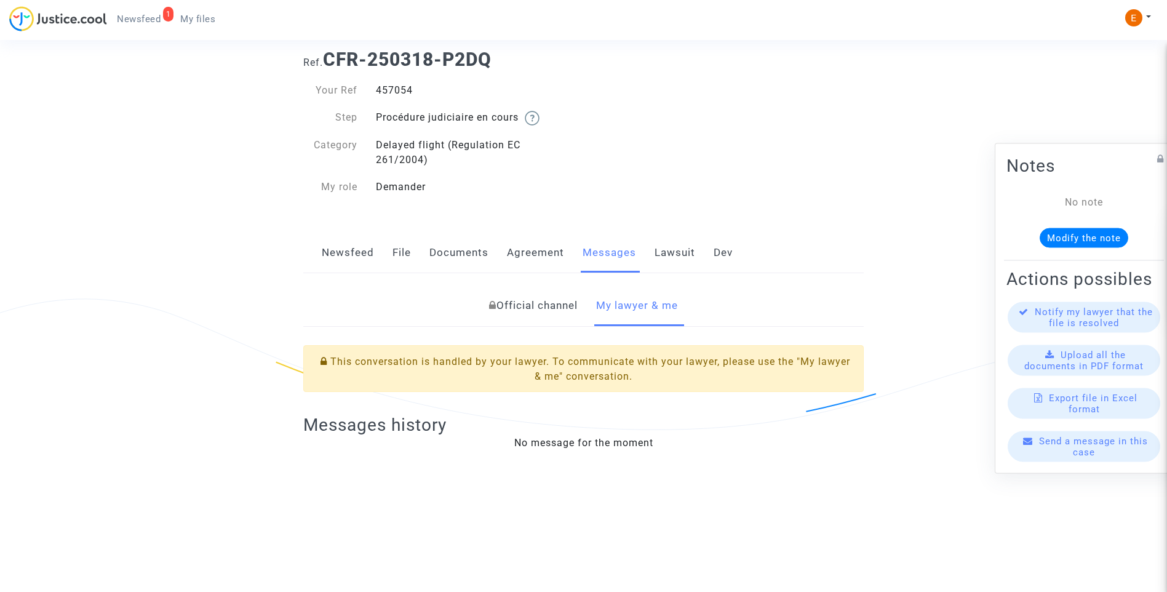
scroll to position [62, 0]
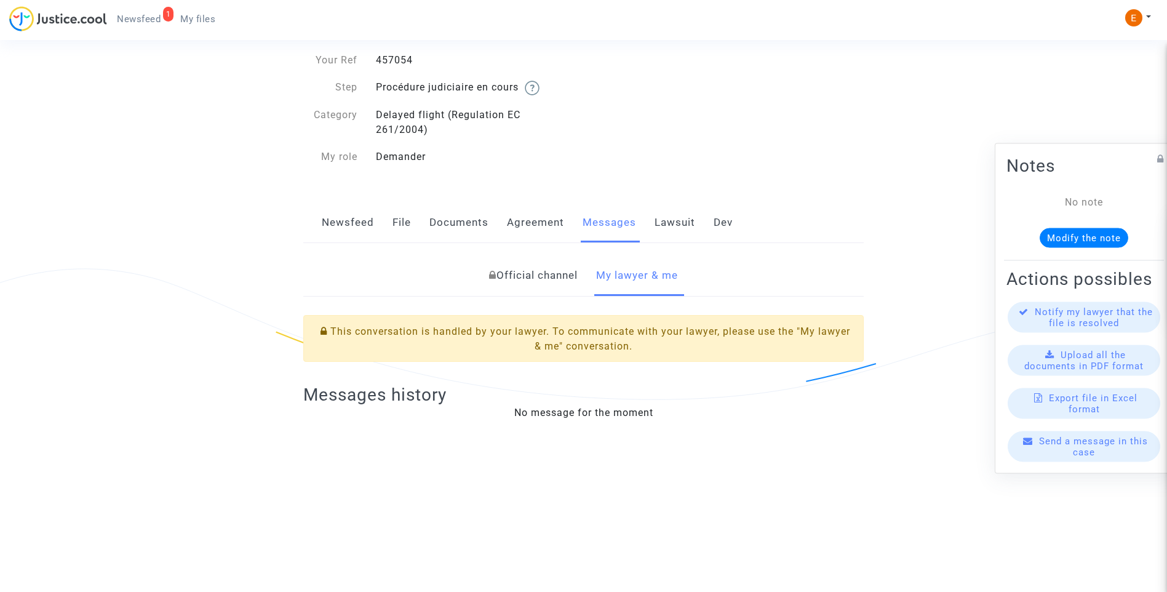
click at [572, 282] on link "Official channel" at bounding box center [533, 275] width 89 height 41
click at [639, 281] on link "My lawyer & me" at bounding box center [637, 275] width 82 height 41
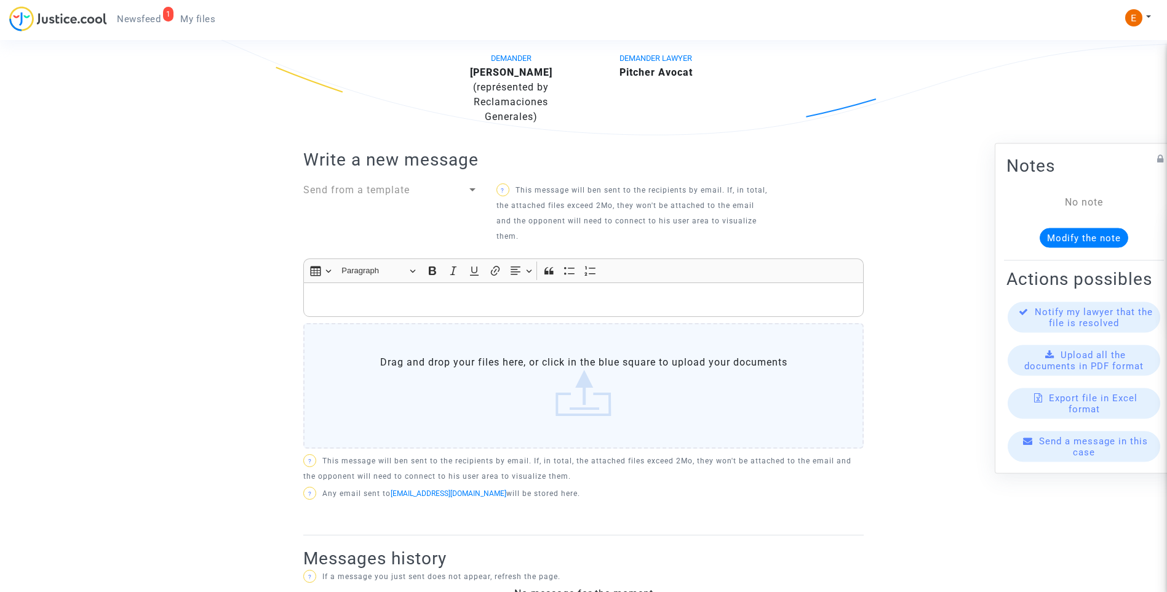
scroll to position [360, 0]
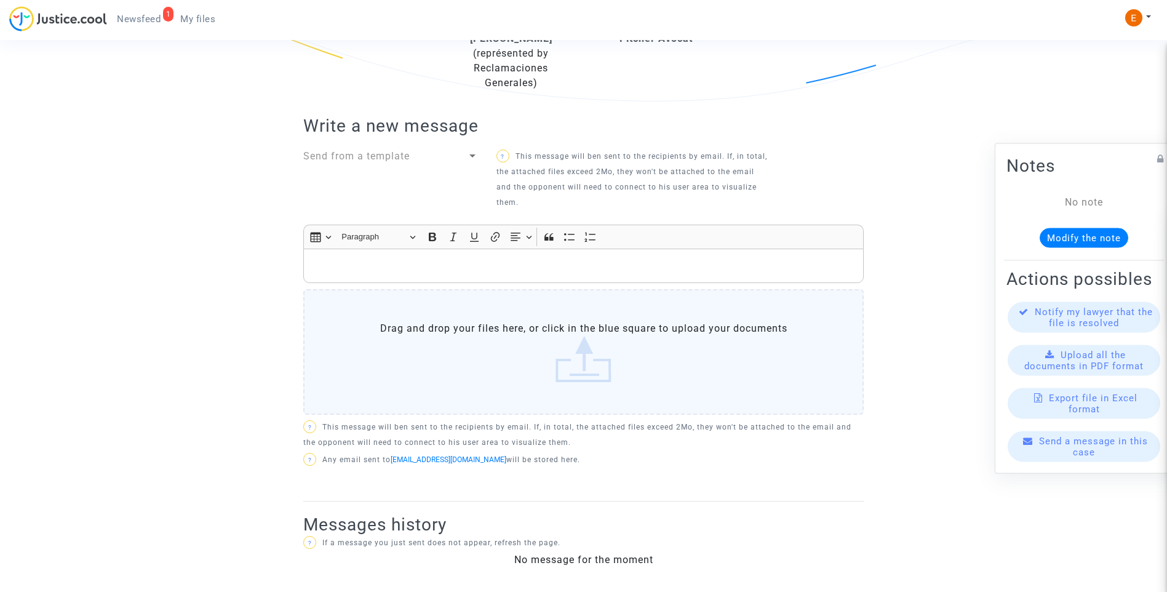
click at [489, 273] on p "Rich Text Editor, main" at bounding box center [584, 265] width 548 height 15
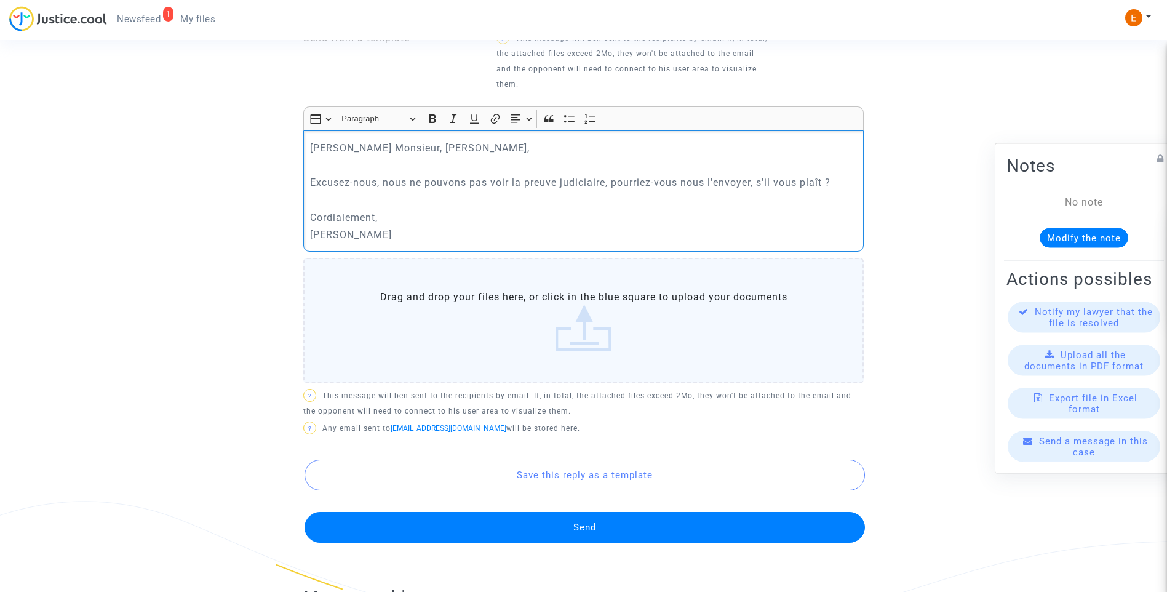
scroll to position [483, 0]
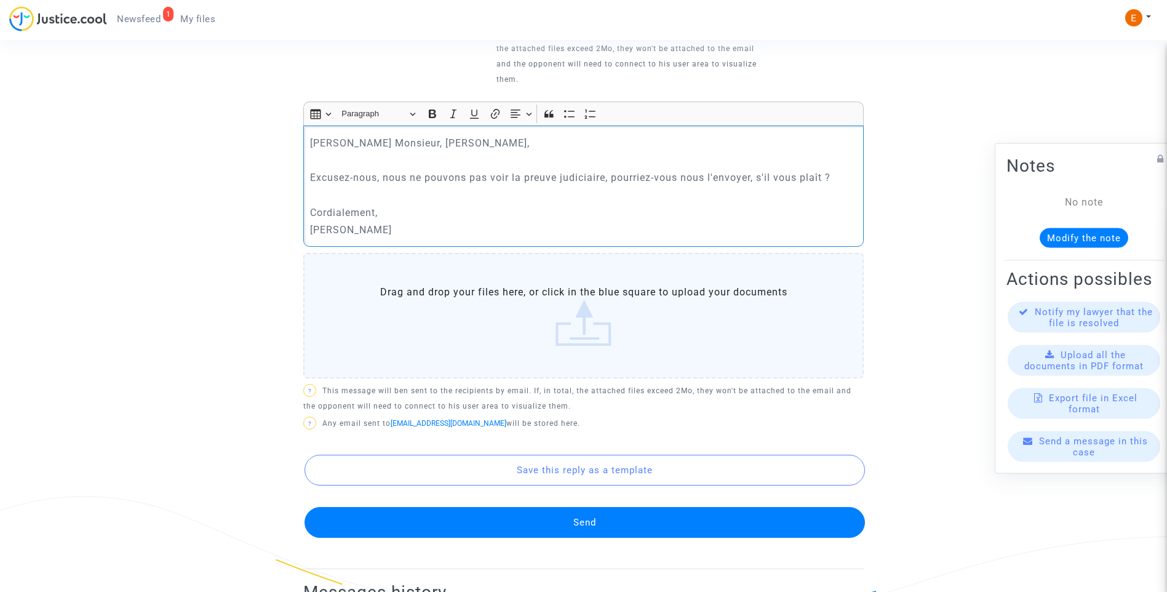
click at [631, 522] on button "Send" at bounding box center [585, 522] width 560 height 31
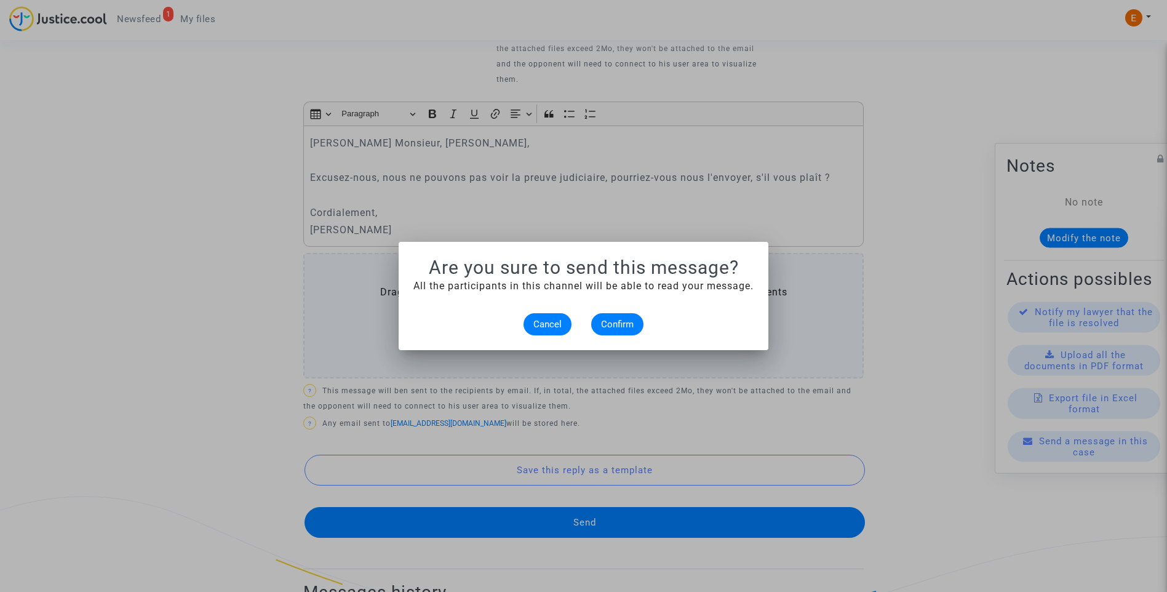
scroll to position [0, 0]
click at [621, 331] on button "Confirm" at bounding box center [617, 324] width 52 height 22
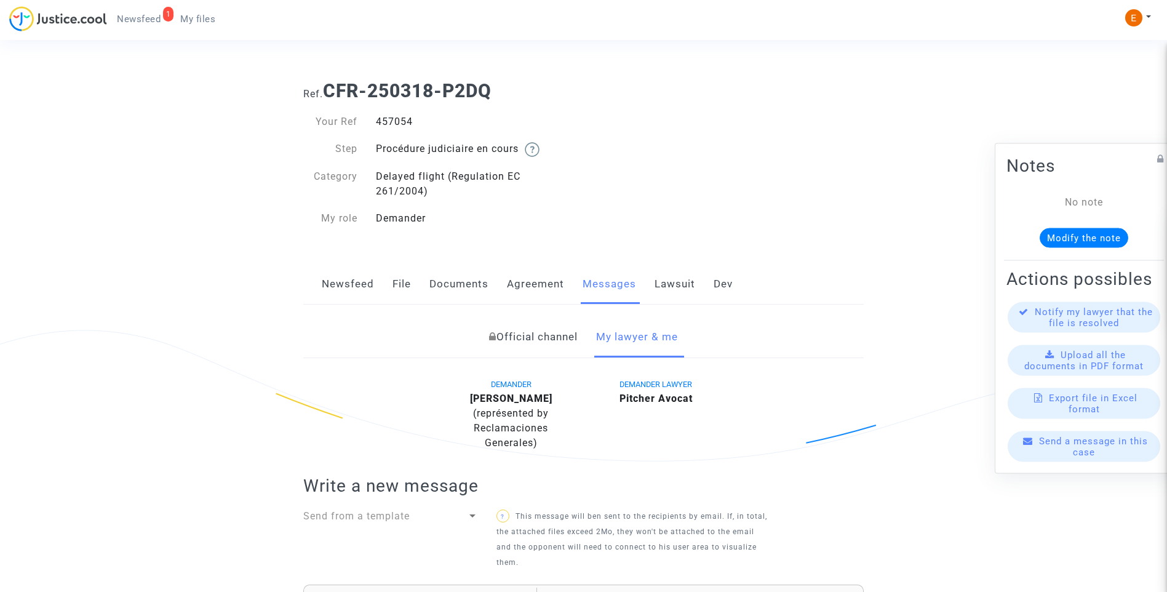
scroll to position [483, 0]
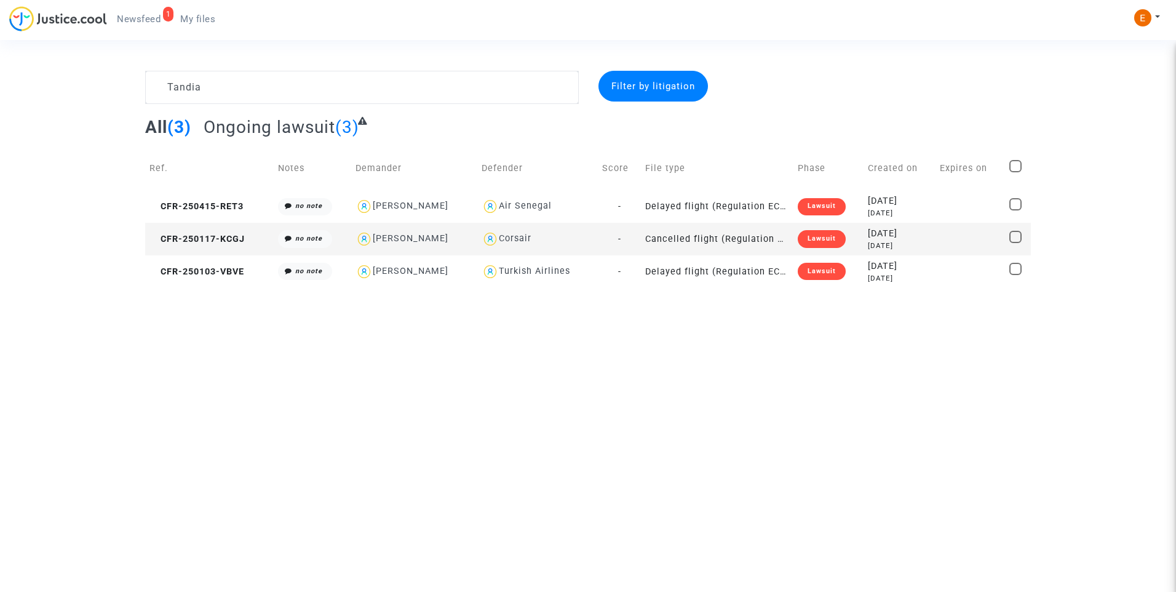
type textarea "Tandia"
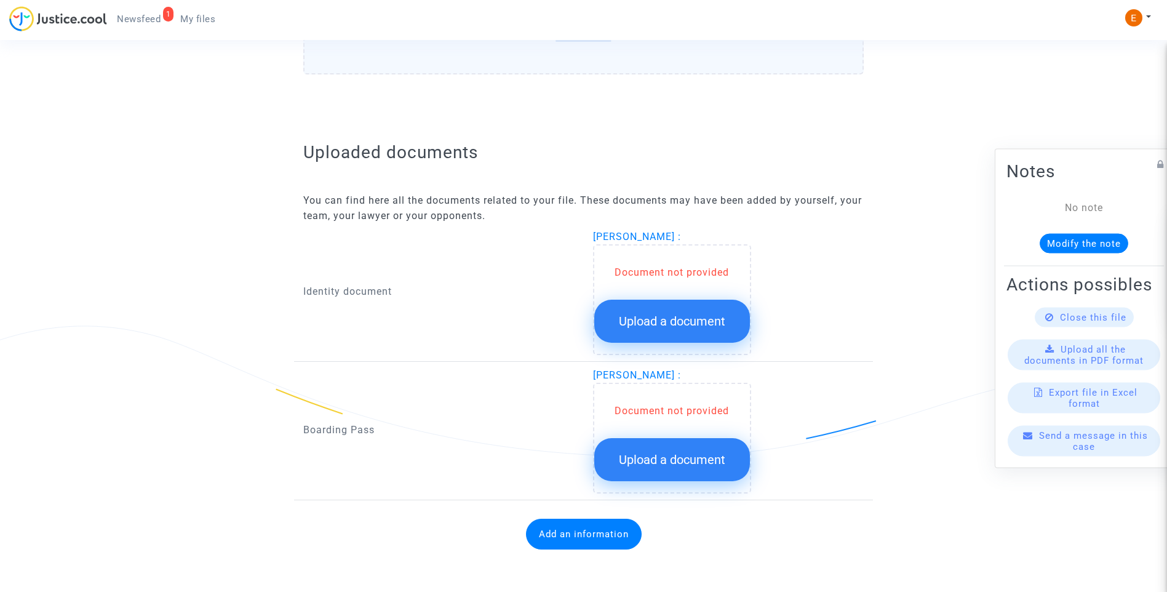
scroll to position [655, 0]
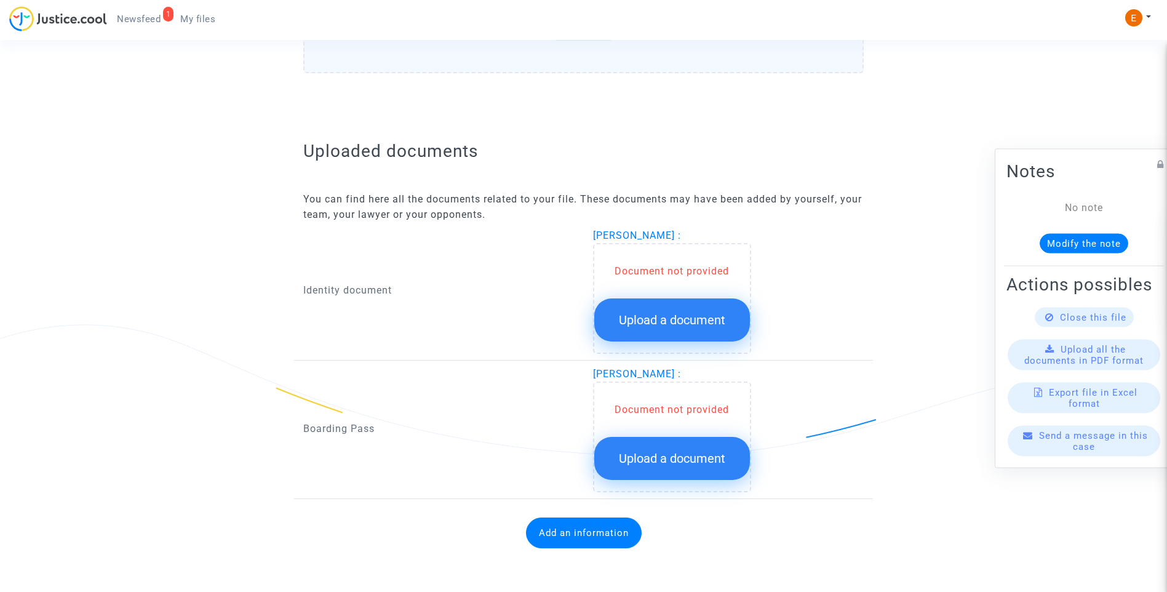
click at [664, 322] on span "Upload a document" at bounding box center [672, 320] width 106 height 15
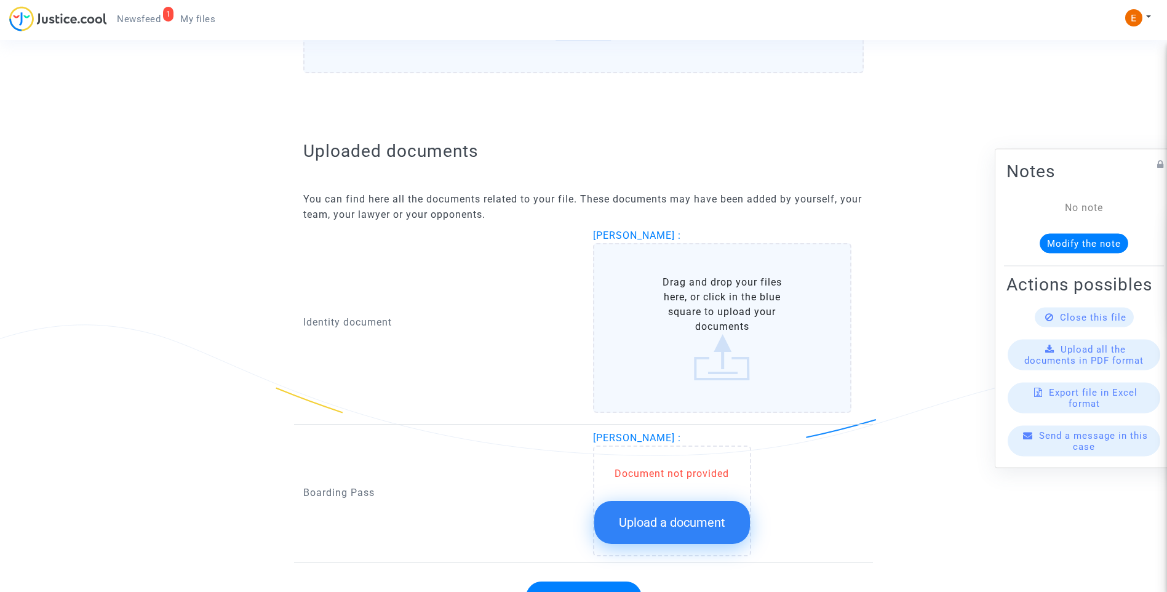
click at [721, 532] on button "Upload a document" at bounding box center [672, 522] width 156 height 43
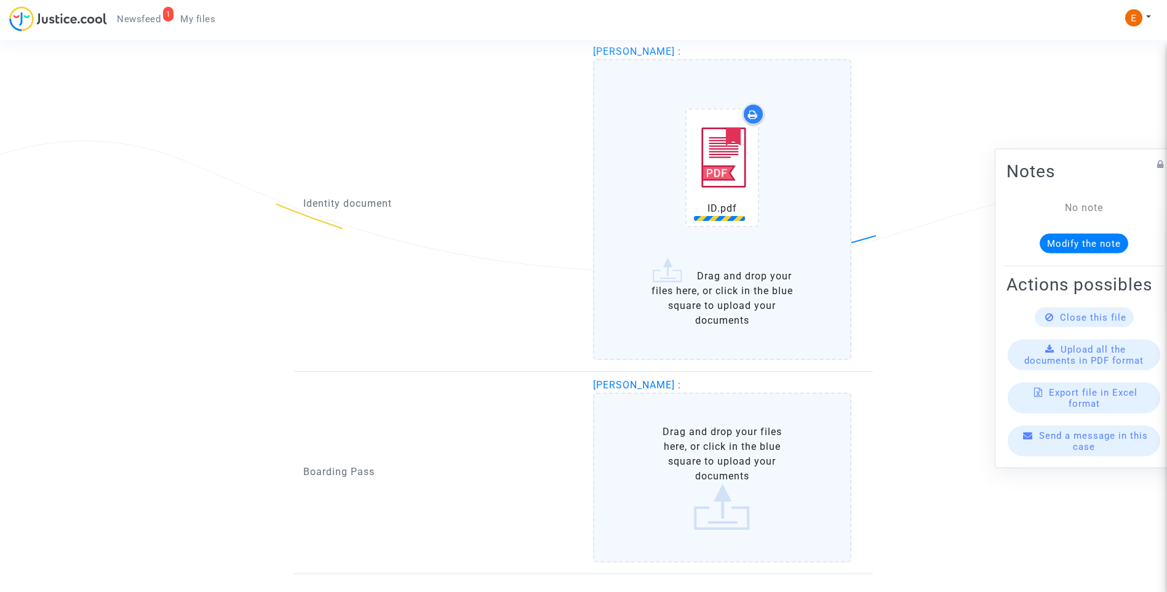
scroll to position [839, 0]
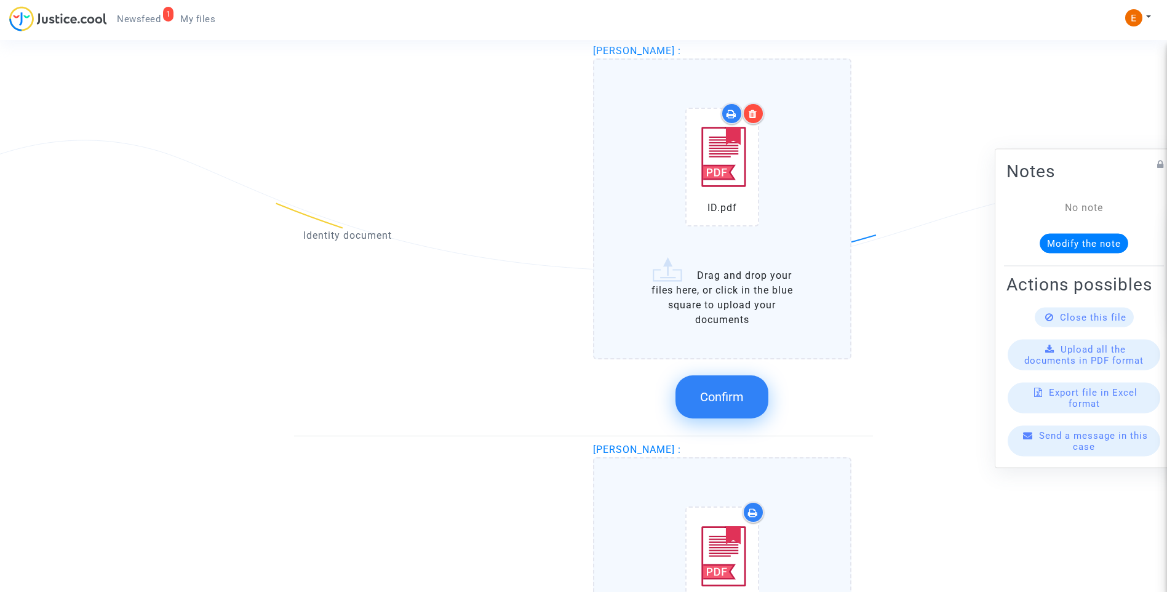
click at [756, 111] on icon at bounding box center [753, 114] width 9 height 10
drag, startPoint x: 725, startPoint y: 410, endPoint x: 317, endPoint y: 273, distance: 430.2
click at [725, 410] on button "Confirm" at bounding box center [722, 396] width 93 height 43
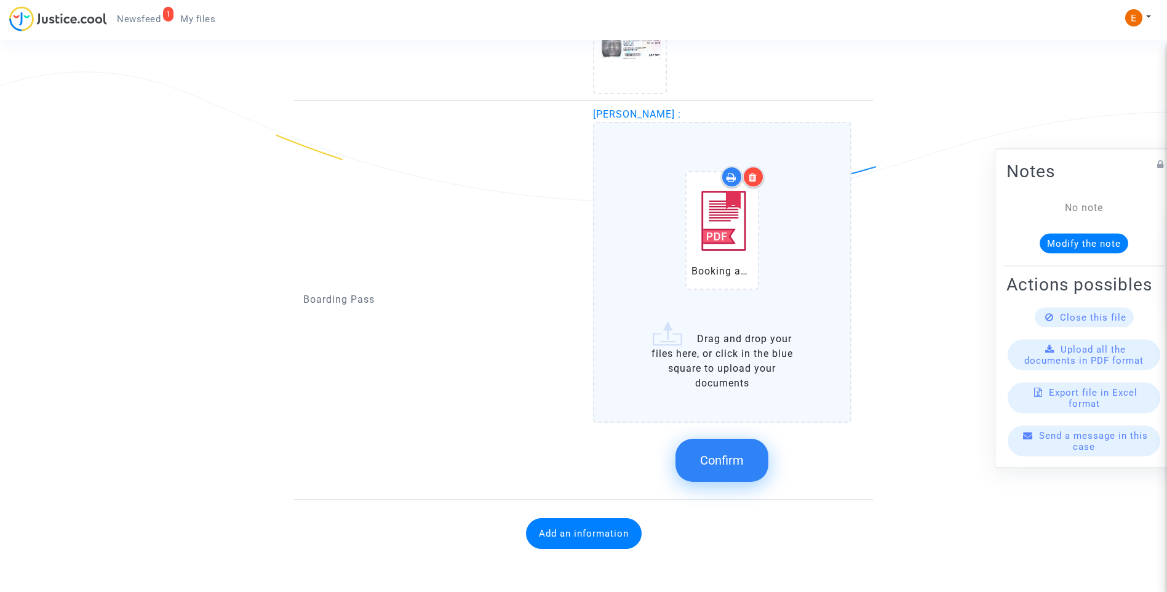
scroll to position [908, 0]
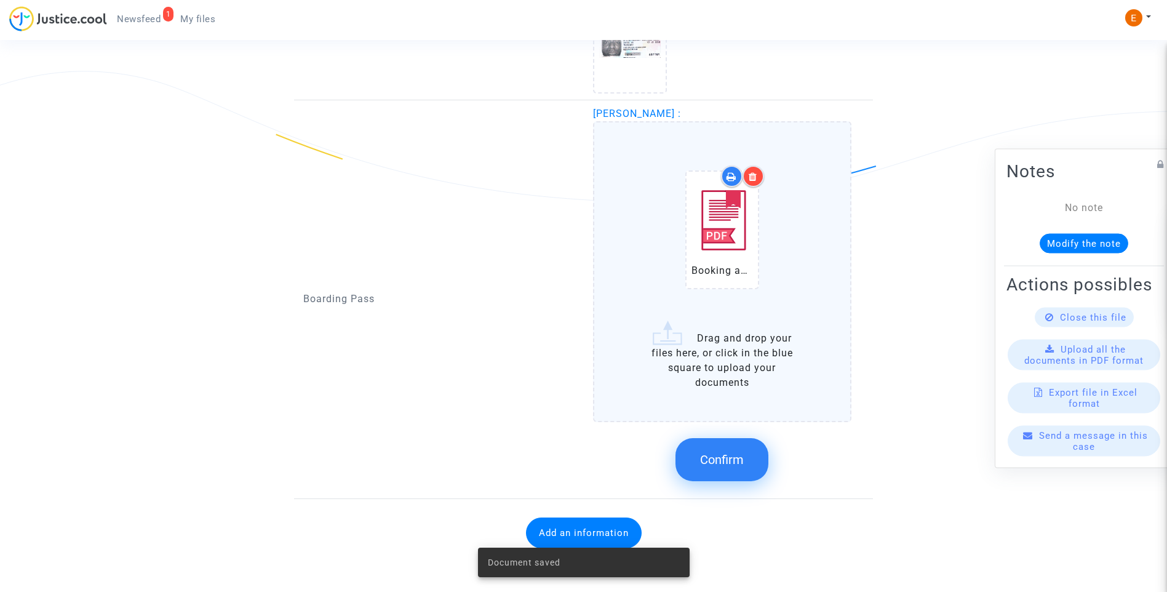
click at [751, 472] on button "Confirm" at bounding box center [722, 459] width 93 height 43
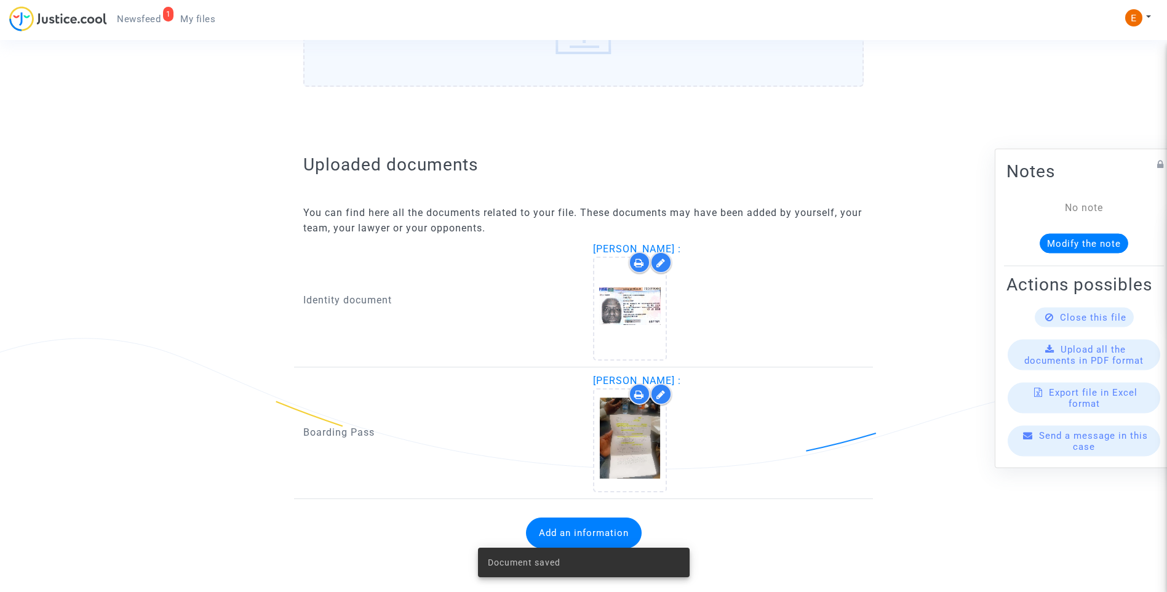
scroll to position [641, 0]
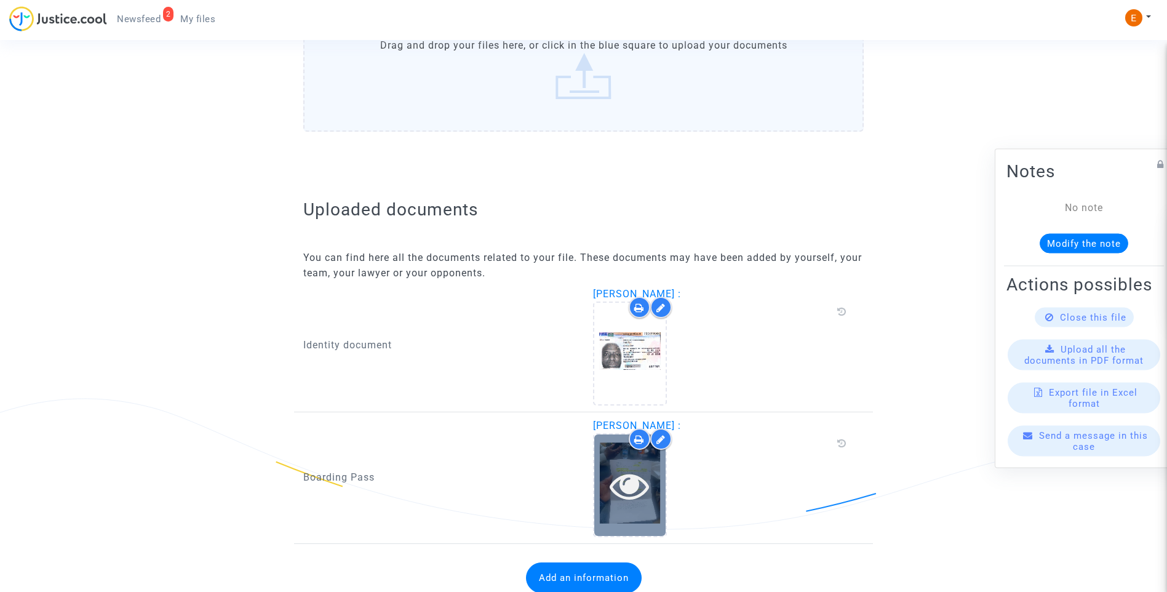
scroll to position [626, 0]
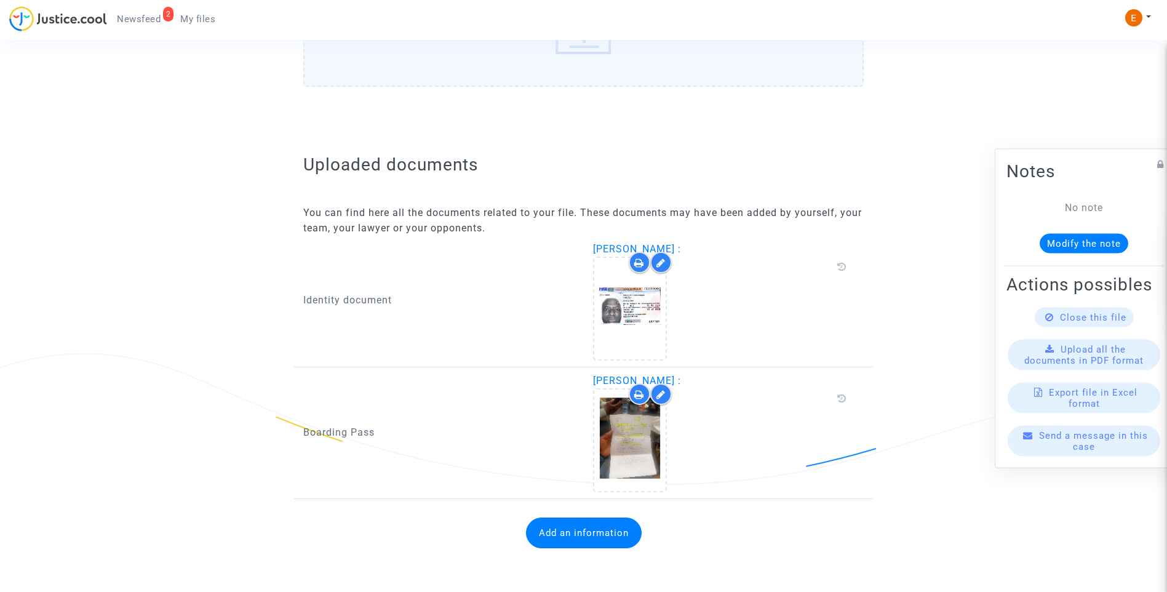
click at [591, 541] on button "Add an information" at bounding box center [584, 532] width 116 height 31
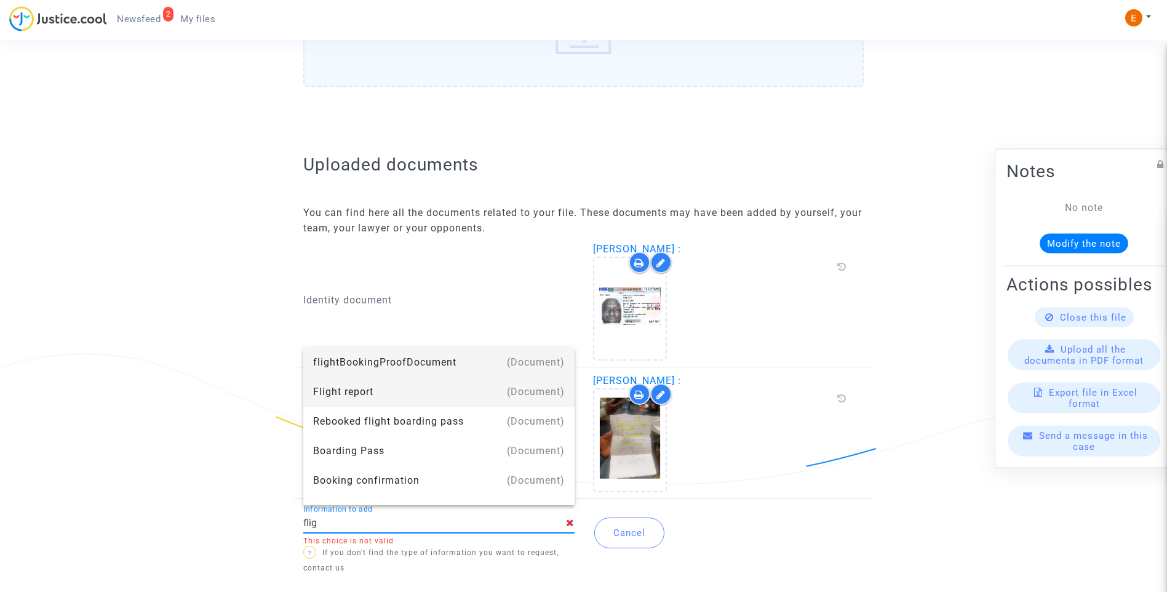
click at [401, 396] on div "Flight report" at bounding box center [439, 392] width 252 height 30
type input "Flight report"
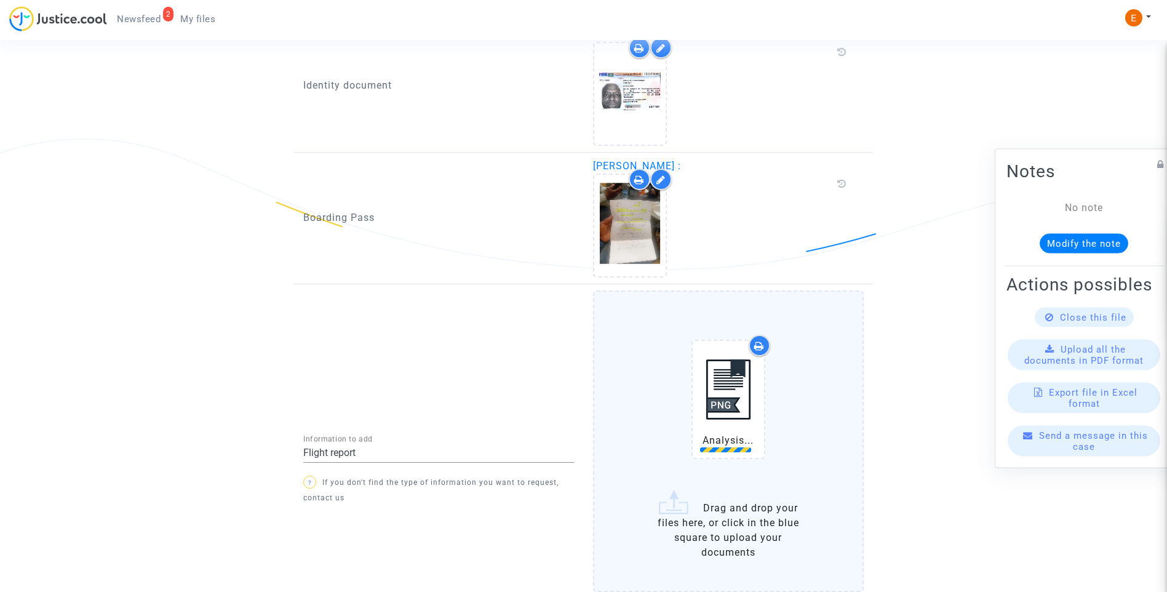
scroll to position [915, 0]
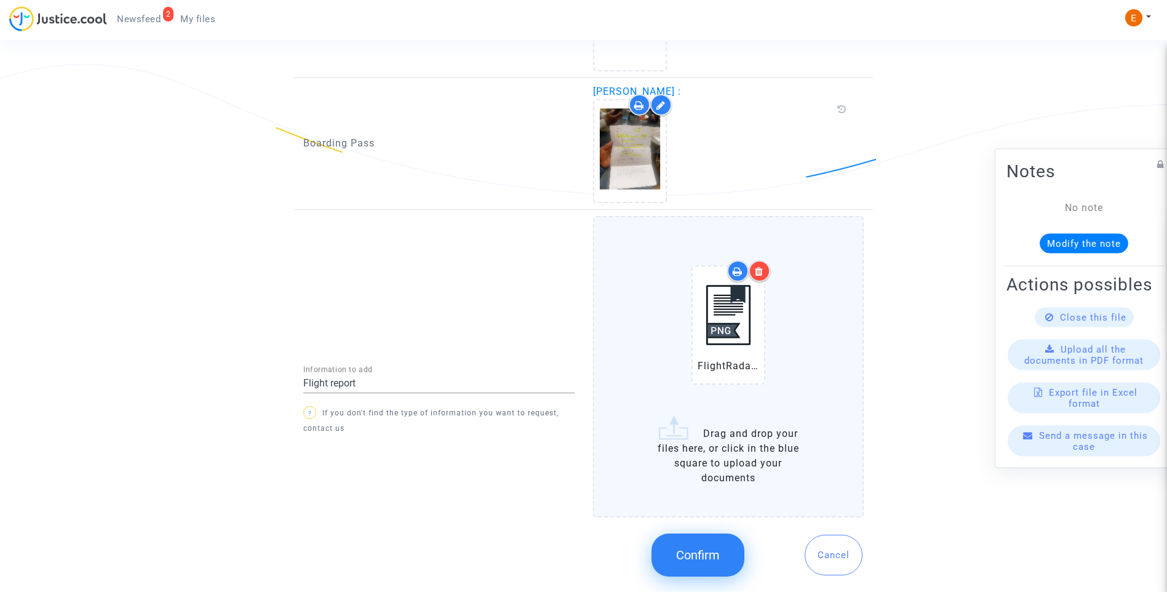
click at [718, 564] on button "Confirm" at bounding box center [698, 554] width 93 height 43
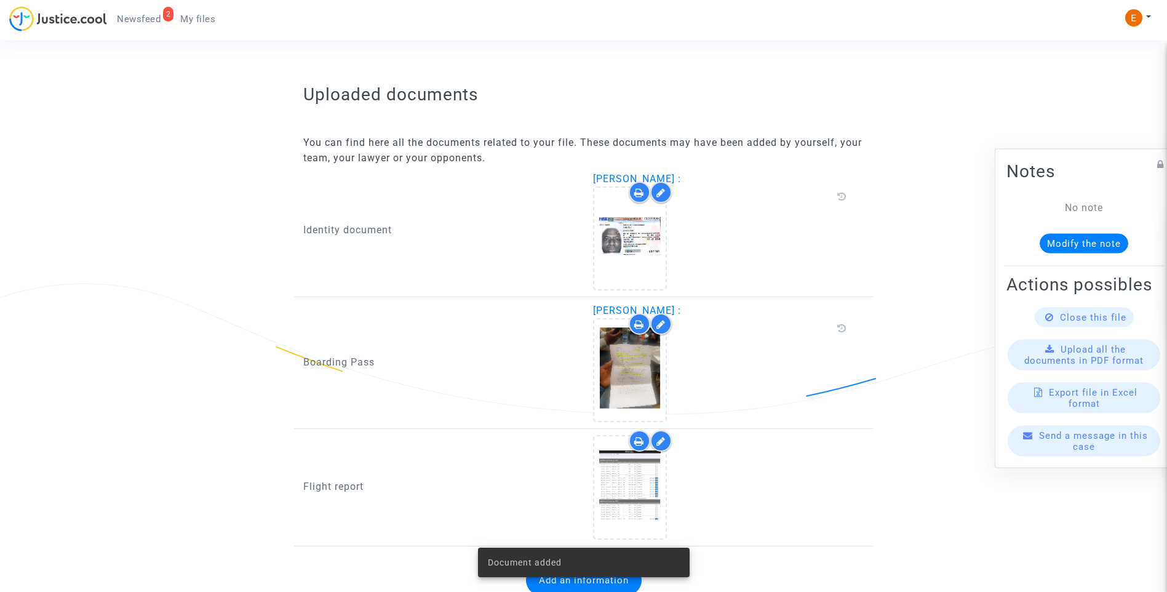
scroll to position [743, 0]
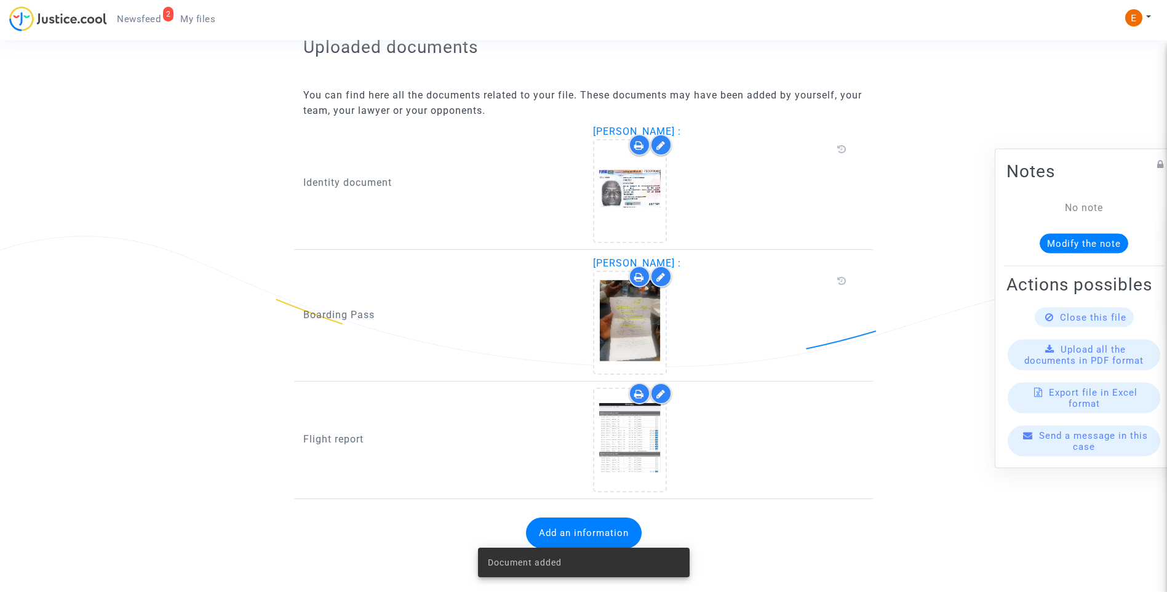
click at [133, 21] on span "Newsfeed" at bounding box center [139, 19] width 44 height 11
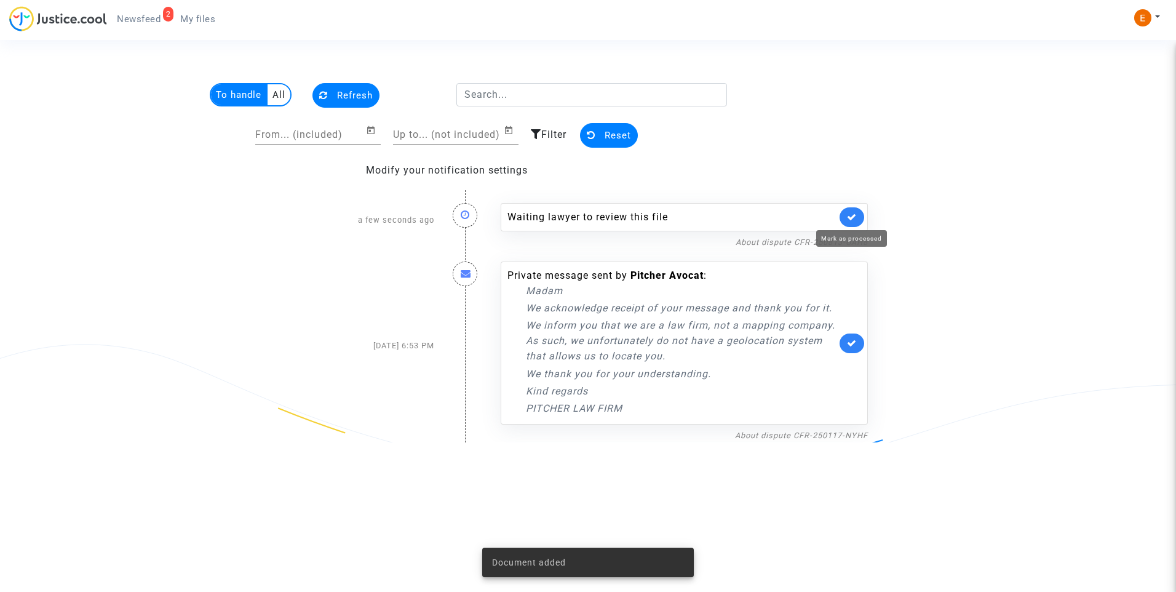
click at [856, 214] on icon at bounding box center [852, 216] width 10 height 9
